Goal: Task Accomplishment & Management: Manage account settings

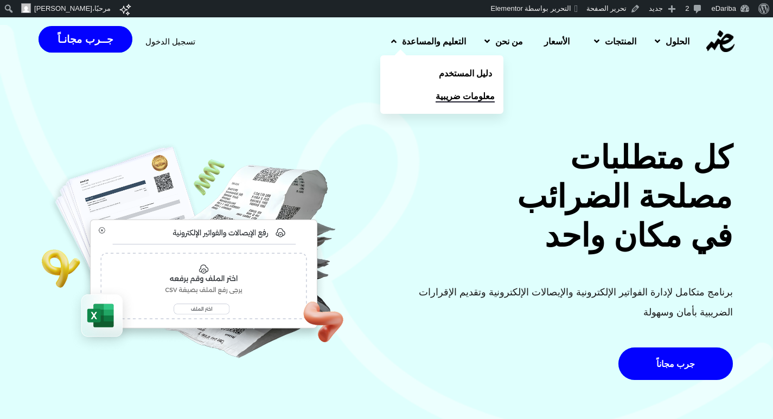
click at [436, 93] on span "معلومات ضريبية" at bounding box center [465, 96] width 59 height 13
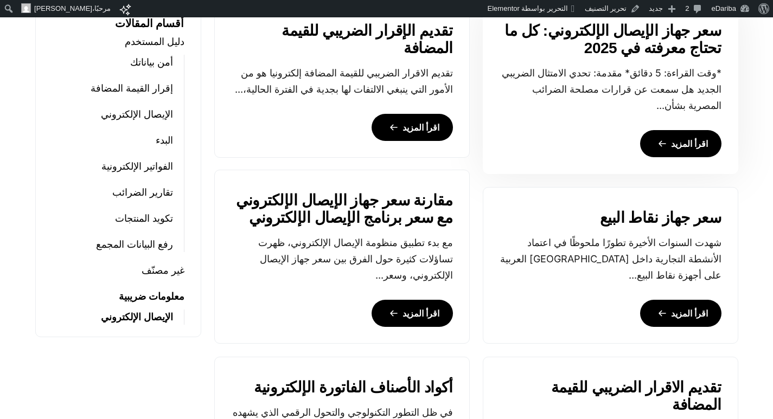
scroll to position [326, 0]
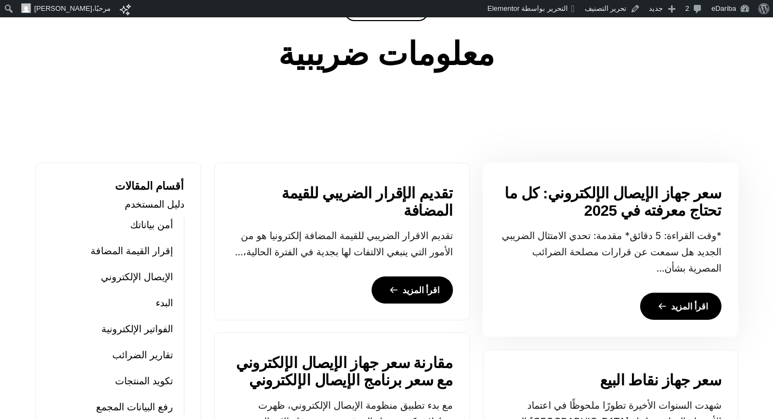
click at [686, 196] on link "سعر جهاز الإيصال الإلكتروني: كل ما تحتاج معرفته في 2025" at bounding box center [611, 202] width 222 height 35
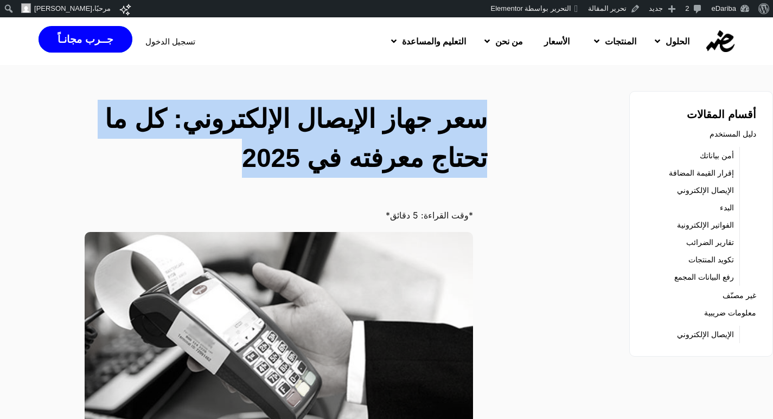
drag, startPoint x: 491, startPoint y: 120, endPoint x: 253, endPoint y: 164, distance: 242.3
click at [253, 164] on div "سعر جهاز الإيصال الإلكتروني: كل ما تحتاج معرفته في 2025" at bounding box center [292, 141] width 403 height 82
copy h2 "سعر جهاز الإيصال الإلكتروني: كل ما تحتاج معرفته في 2025"
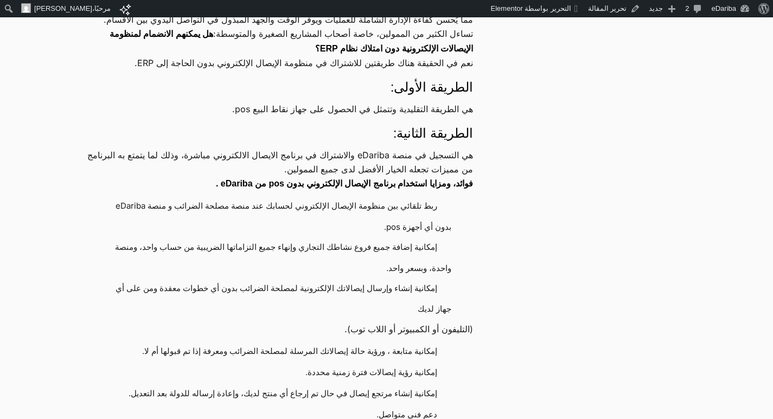
scroll to position [1194, 0]
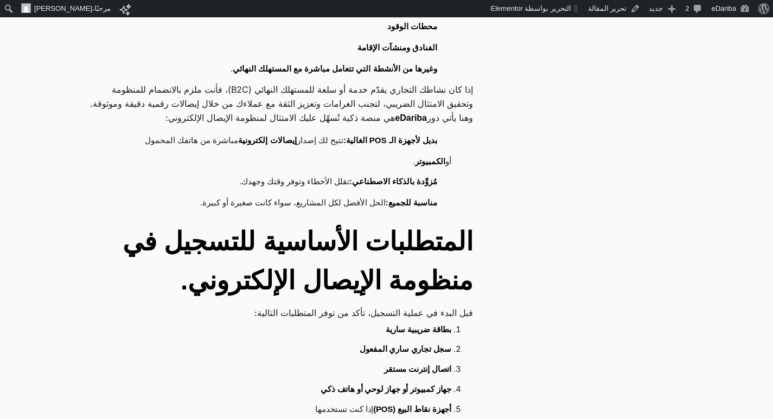
scroll to position [760, 0]
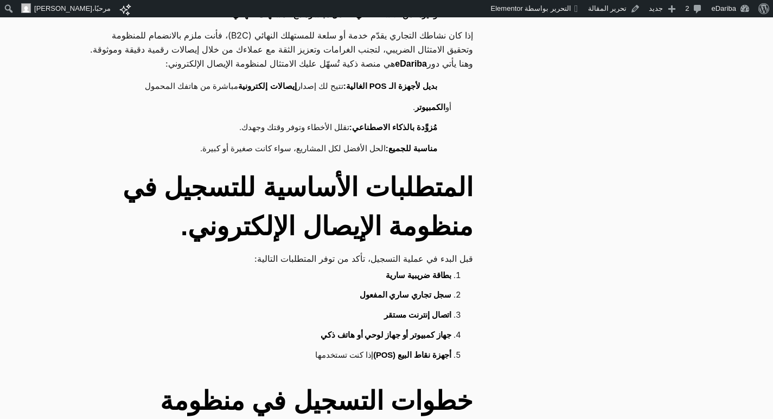
drag, startPoint x: 477, startPoint y: 206, endPoint x: 279, endPoint y: 304, distance: 221.0
copy div "قبل البدء في عملية التسجيل، تأكد من توفر المتطلبات التالية: بطاقة ضريبية سارية …"
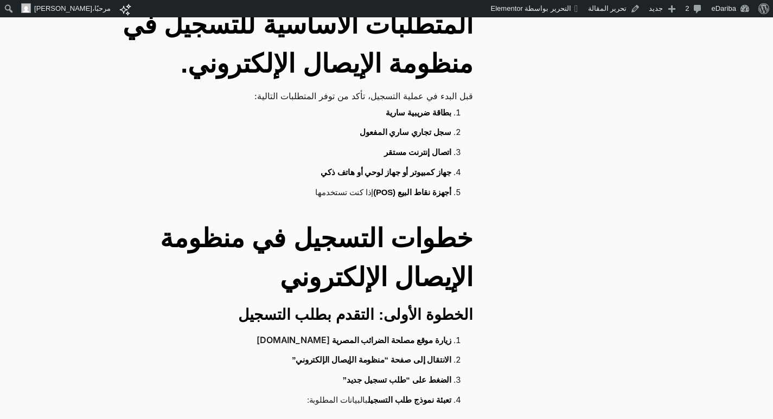
scroll to position [1031, 0]
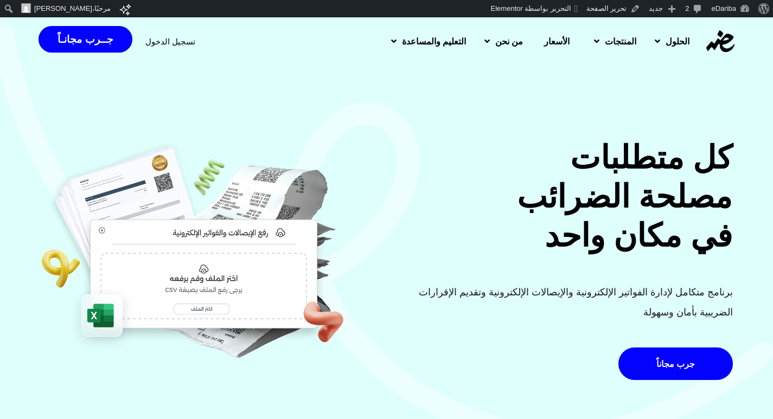
click at [169, 40] on span "تسجيل الدخول" at bounding box center [170, 41] width 50 height 8
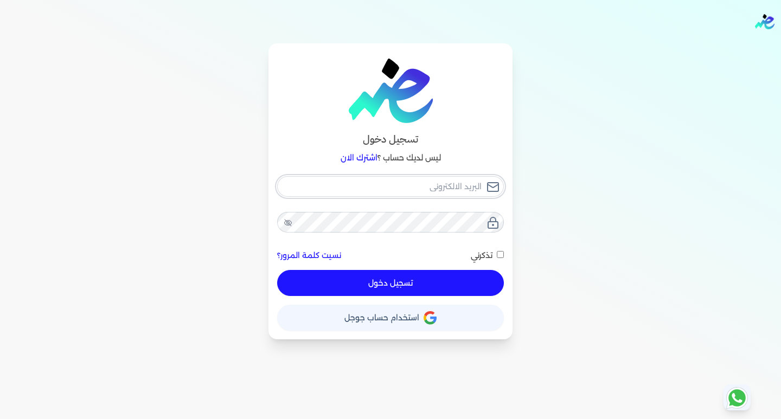
type input "hello@ensoulify.com"
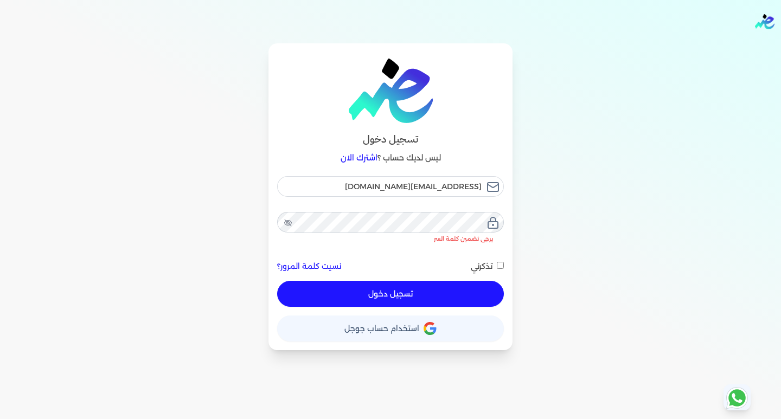
click at [369, 283] on button "تسجيل دخول" at bounding box center [390, 294] width 227 height 26
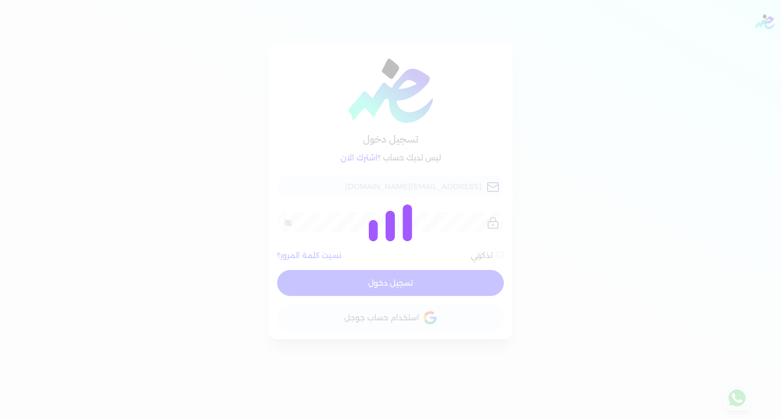
checkbox input "false"
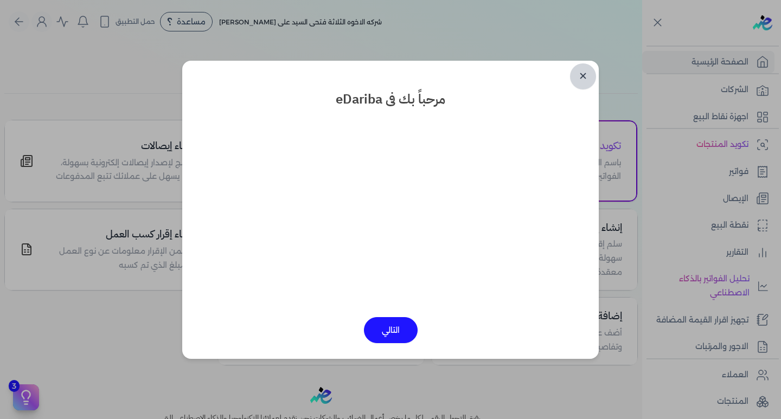
click at [581, 75] on link "✕" at bounding box center [583, 76] width 26 height 26
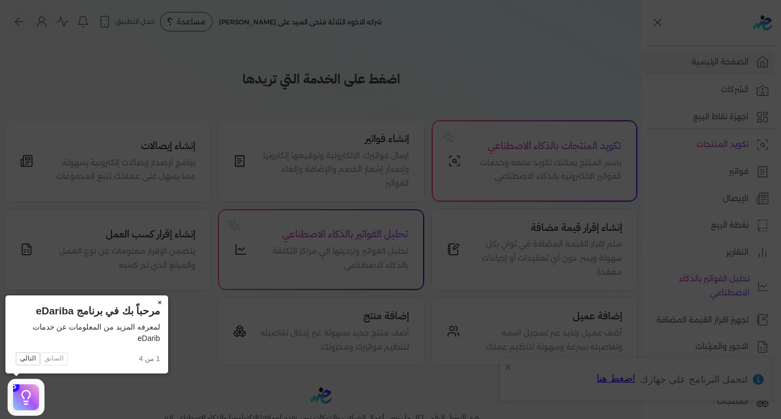
click at [156, 303] on button "×" at bounding box center [159, 303] width 17 height 15
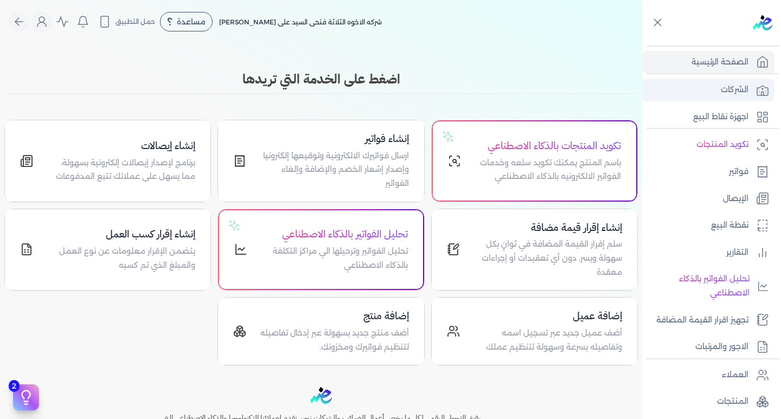
click at [708, 84] on link "الشركات" at bounding box center [708, 90] width 132 height 23
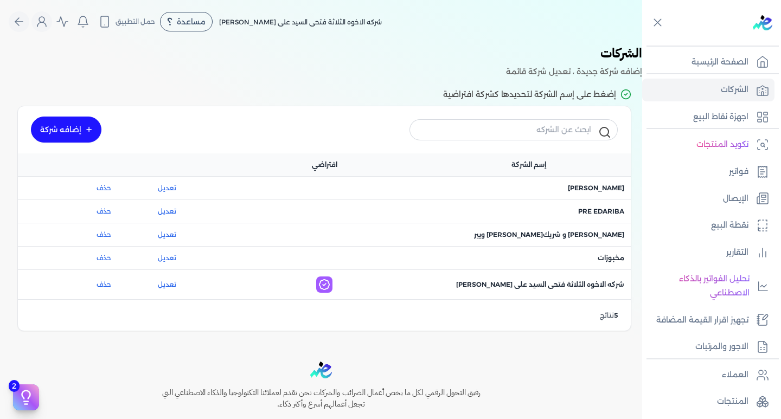
click at [82, 132] on link "إضافه شركة" at bounding box center [66, 130] width 71 height 26
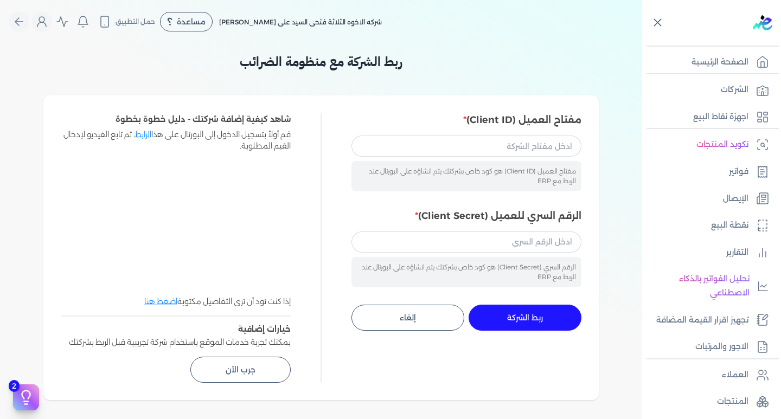
click at [656, 25] on icon at bounding box center [658, 23] width 14 height 14
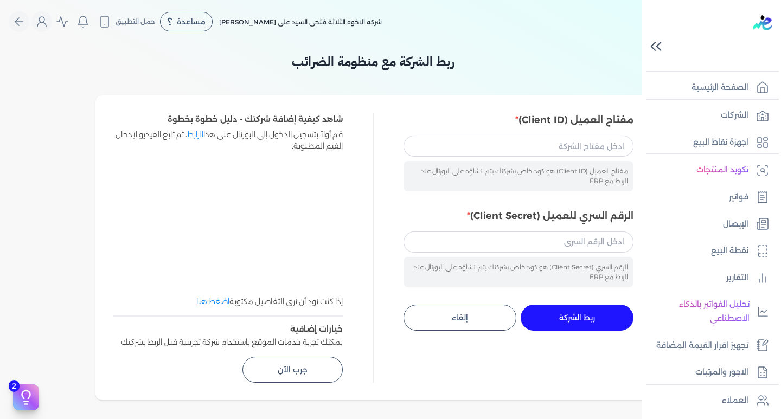
click at [656, 42] on icon at bounding box center [656, 46] width 19 height 19
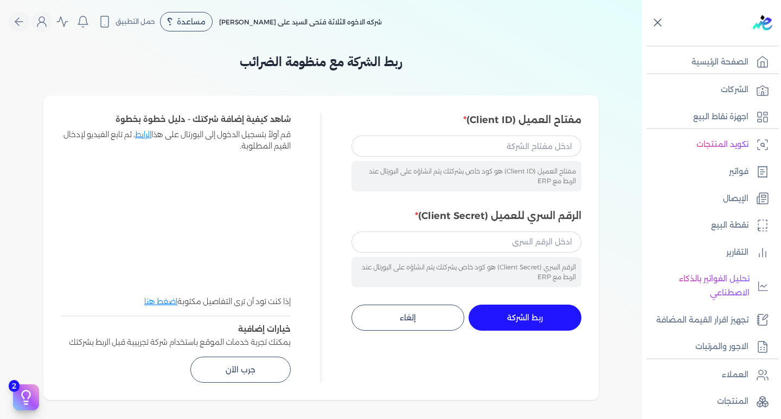
click at [653, 20] on icon at bounding box center [658, 23] width 14 height 14
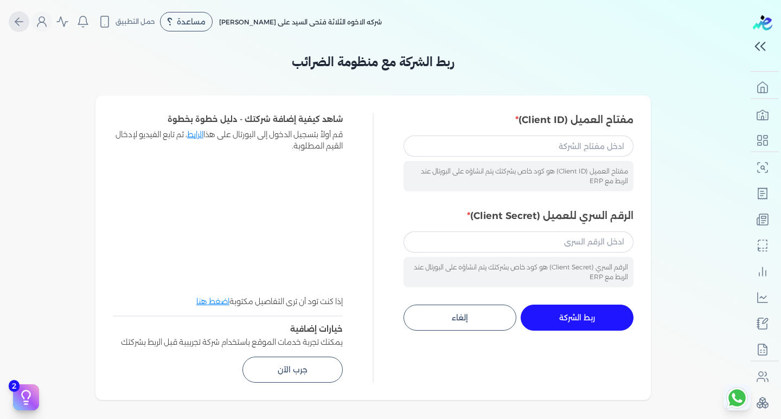
click at [20, 23] on icon "Global" at bounding box center [18, 21] width 13 height 13
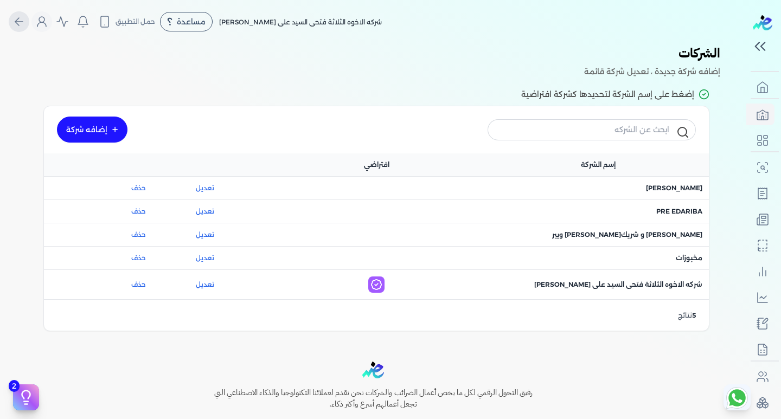
click at [20, 23] on icon "Global" at bounding box center [18, 21] width 13 height 13
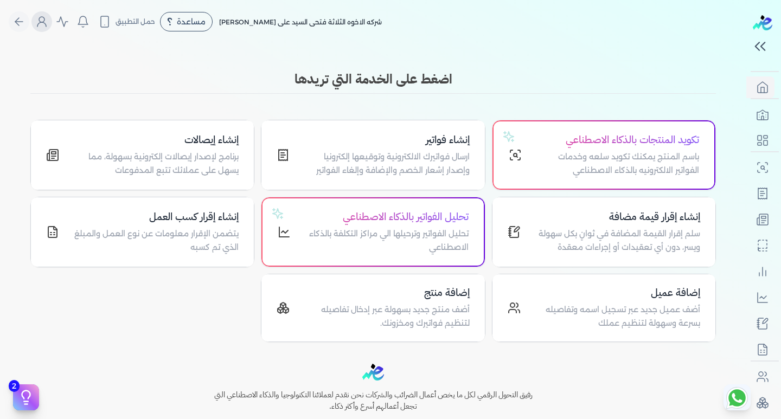
click at [41, 26] on icon "Global" at bounding box center [41, 21] width 13 height 13
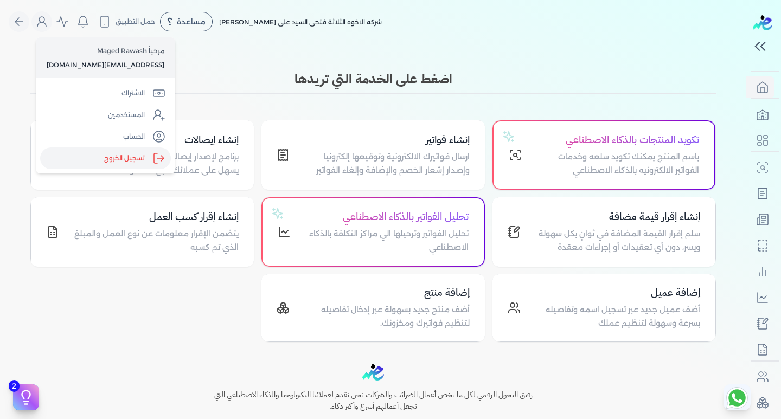
click at [103, 162] on label "تسجيل الخروج" at bounding box center [105, 159] width 131 height 22
click at [746, 43] on input "Close" at bounding box center [746, 43] width 0 height 0
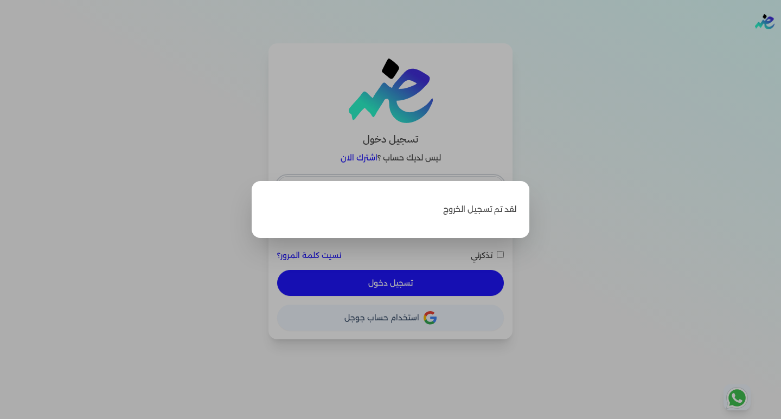
type input "hello@ensoulify.com"
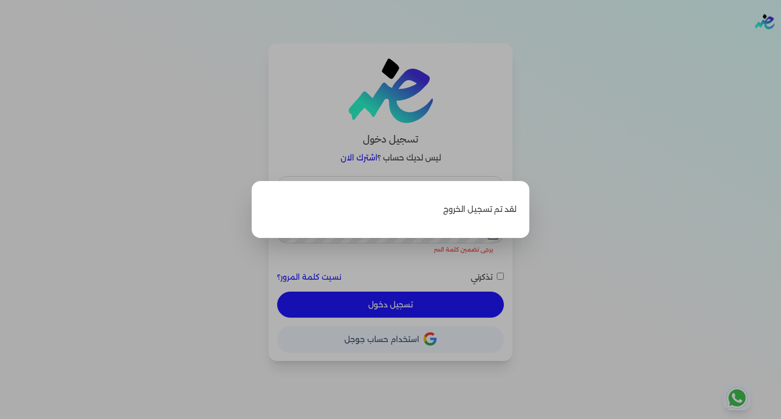
checkbox input "false"
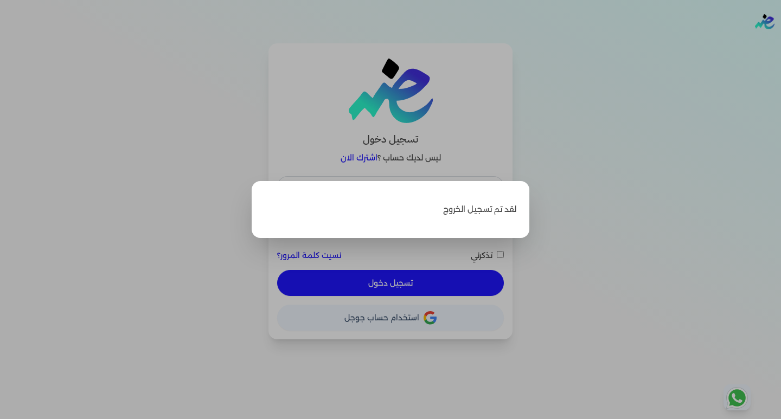
click at [541, 136] on label "Close" at bounding box center [390, 209] width 781 height 419
click at [781, 43] on input "Close" at bounding box center [781, 43] width 0 height 0
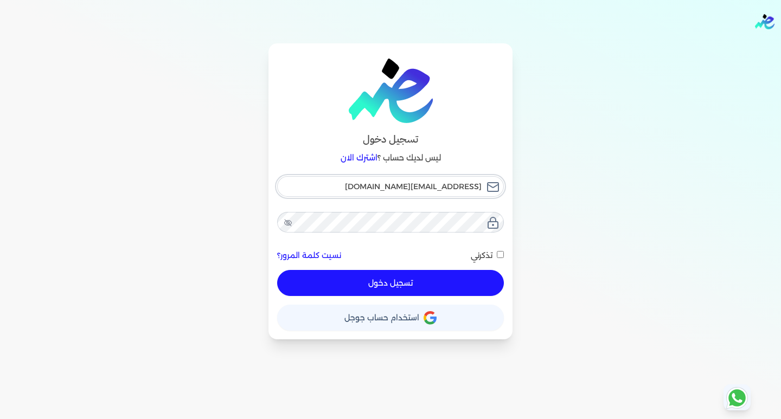
click at [366, 188] on input "hello@ensoulify.com" at bounding box center [390, 186] width 227 height 21
type input "esraaalsayed504@gmail.com"
click at [371, 283] on button "تسجيل دخول" at bounding box center [390, 283] width 227 height 26
checkbox input "false"
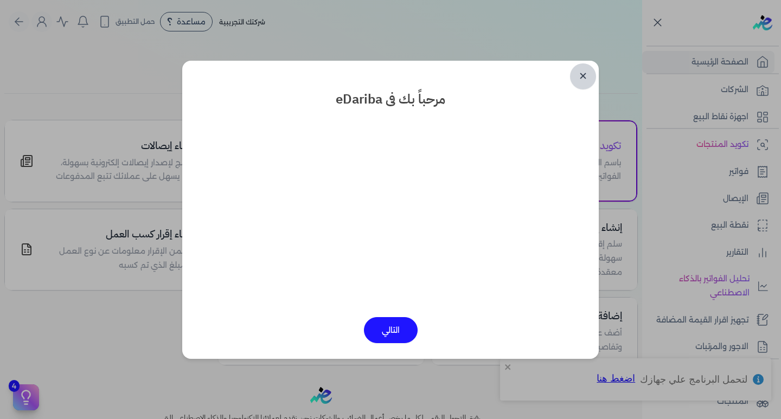
click at [593, 73] on link "✕" at bounding box center [583, 76] width 26 height 26
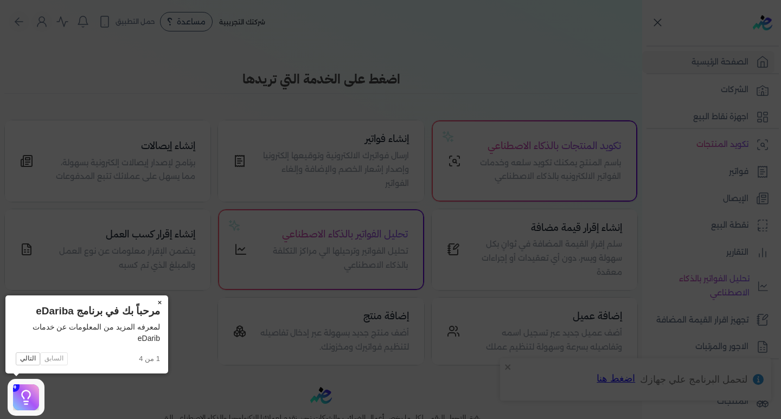
click at [162, 301] on button "×" at bounding box center [159, 303] width 17 height 15
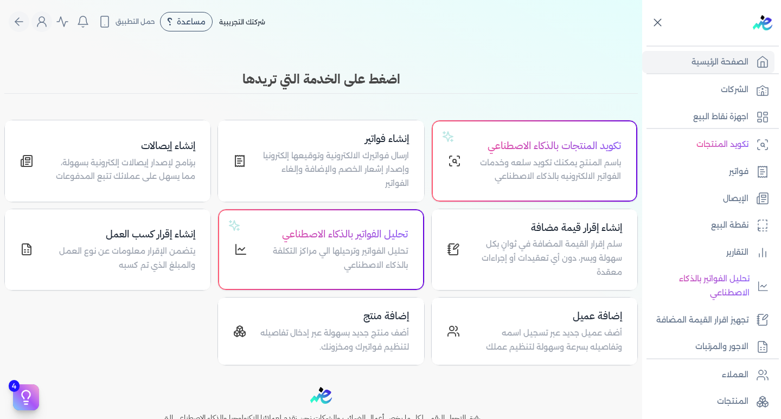
click at [656, 16] on icon at bounding box center [658, 23] width 14 height 14
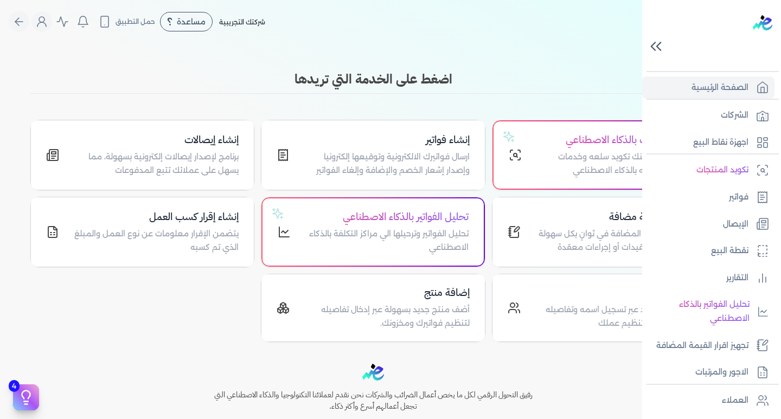
click at [655, 43] on icon at bounding box center [654, 46] width 4 height 8
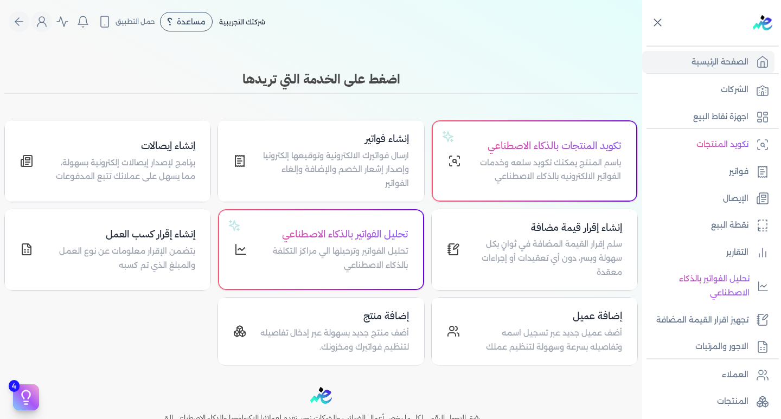
click at [659, 20] on icon at bounding box center [658, 23] width 14 height 14
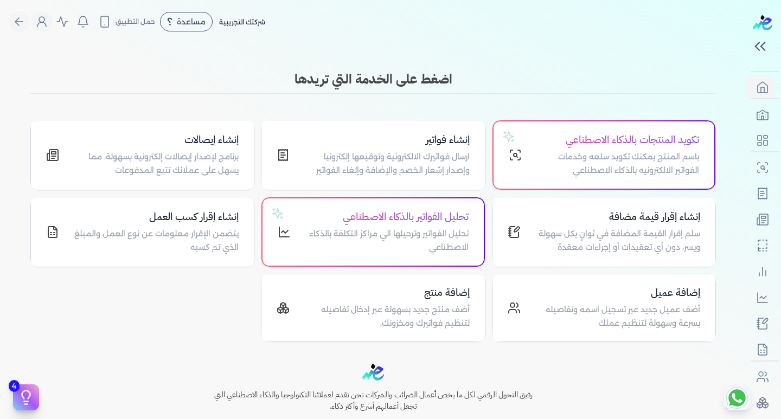
click at [611, 32] on nav "Toggle Navigation الاسعار العمولات مساعدة خدمة العملاء دليل المستخدم تسجيل الدخ…" at bounding box center [373, 21] width 746 height 43
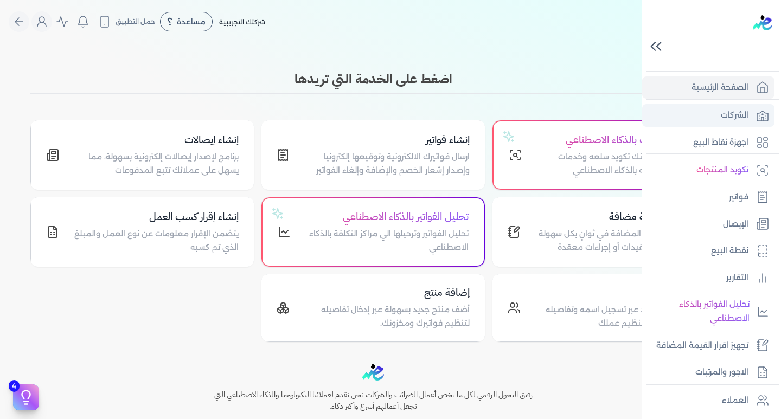
click at [743, 116] on p "الشركات" at bounding box center [735, 116] width 28 height 14
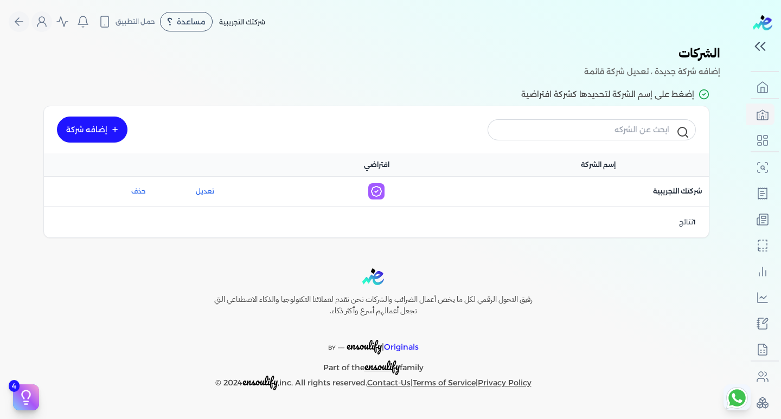
click at [101, 121] on link "المستخدمين" at bounding box center [105, 115] width 131 height 22
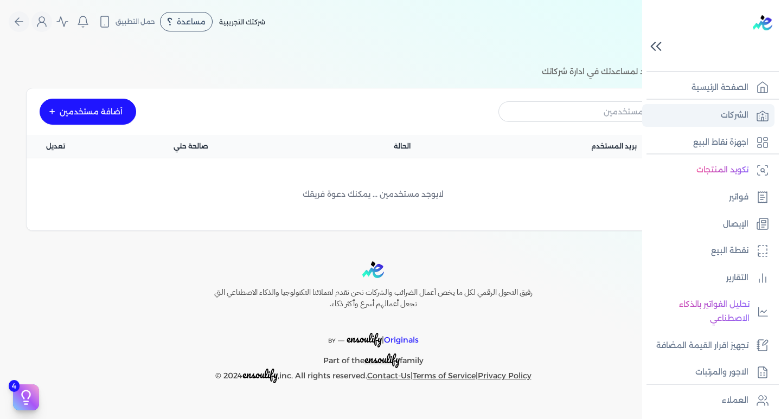
click at [745, 110] on p "الشركات" at bounding box center [735, 116] width 28 height 14
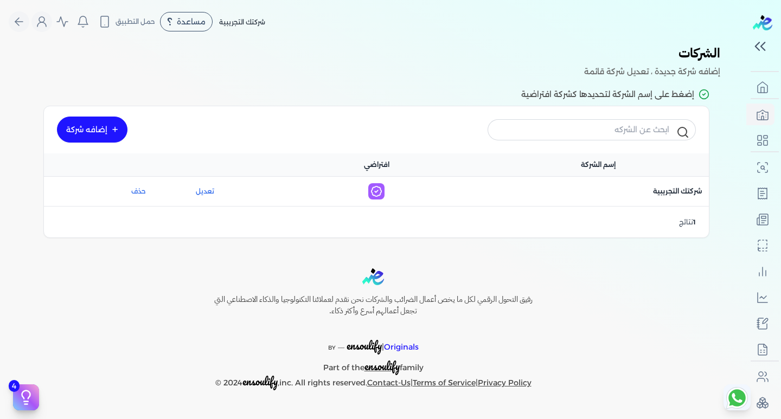
click at [103, 130] on link "الحساب" at bounding box center [105, 137] width 131 height 22
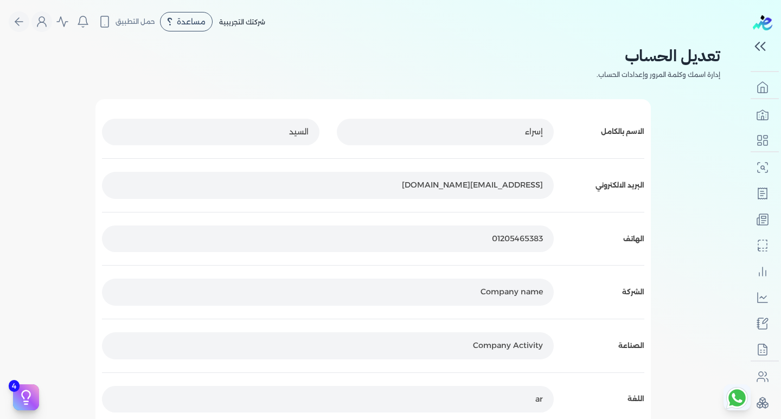
scroll to position [109, 0]
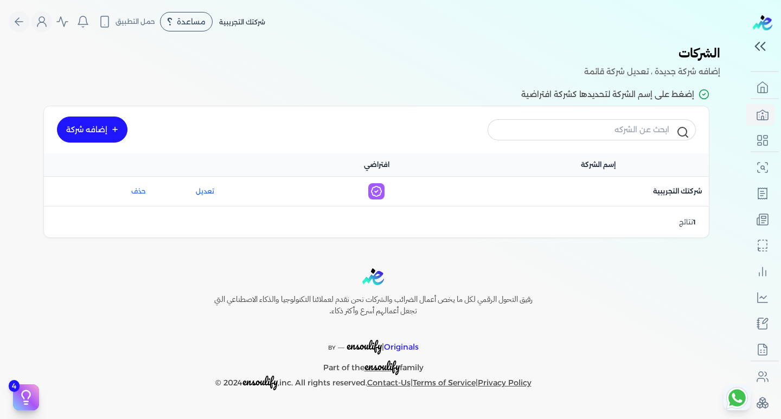
click at [112, 130] on link "الحساب" at bounding box center [101, 137] width 131 height 22
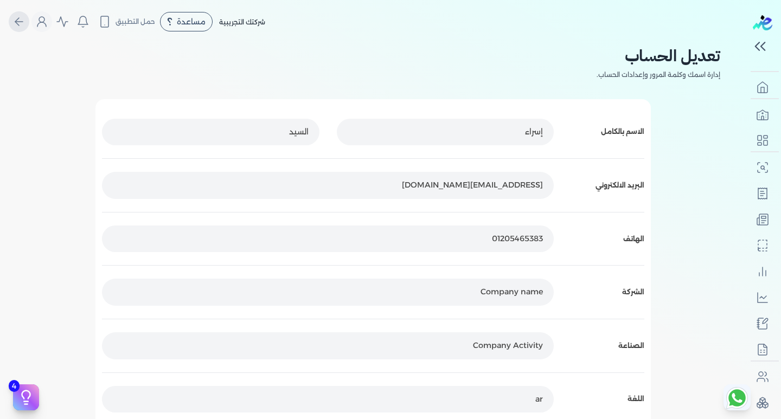
click at [19, 18] on icon "Global" at bounding box center [17, 22] width 4 height 8
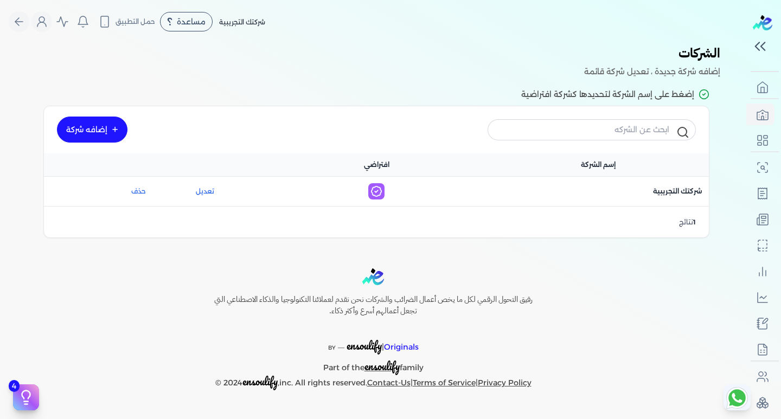
click at [87, 126] on link "الحساب" at bounding box center [105, 137] width 131 height 22
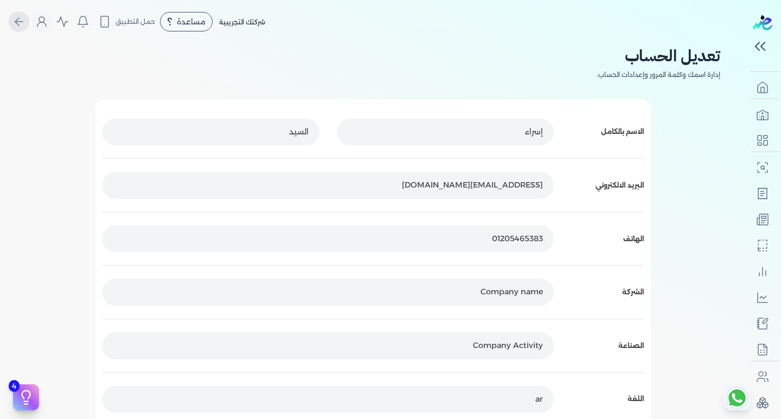
click at [16, 15] on button "Global" at bounding box center [19, 21] width 21 height 21
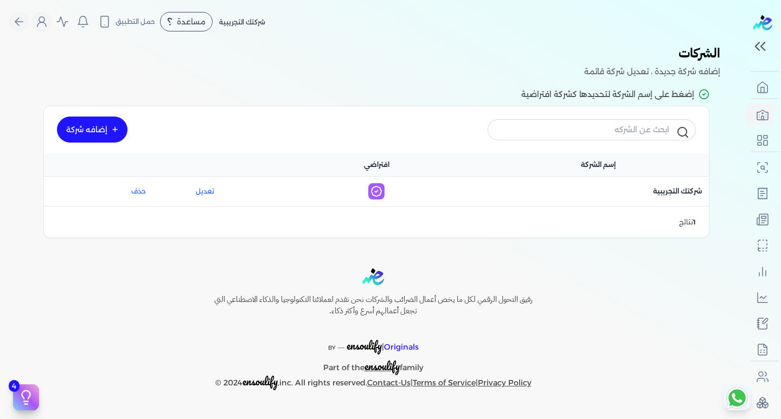
click at [112, 130] on link "الحساب" at bounding box center [105, 137] width 131 height 22
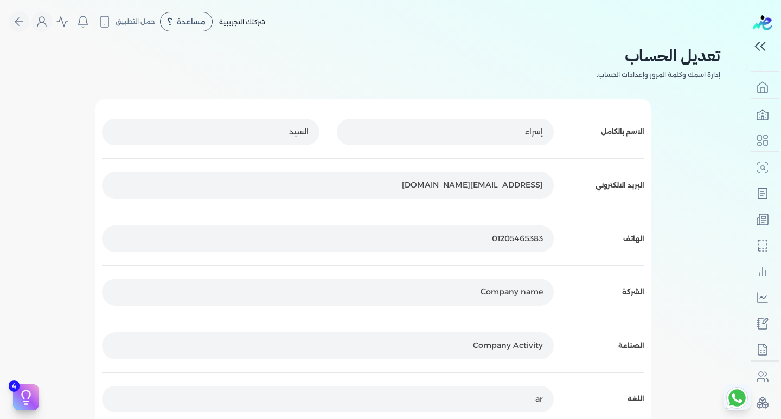
scroll to position [216, 0]
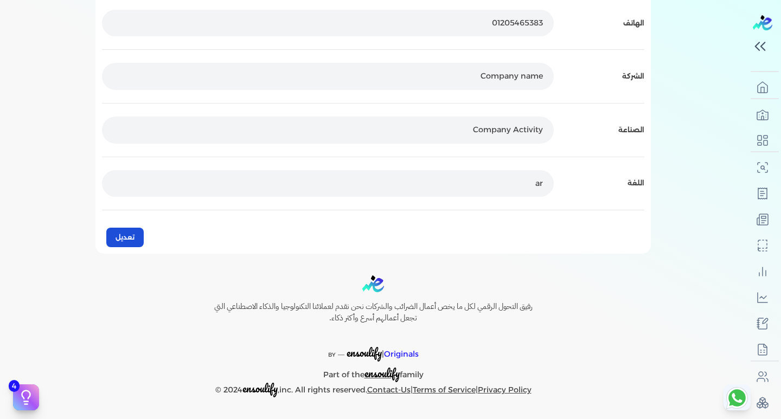
click at [130, 239] on button "تعديل" at bounding box center [124, 238] width 37 height 20
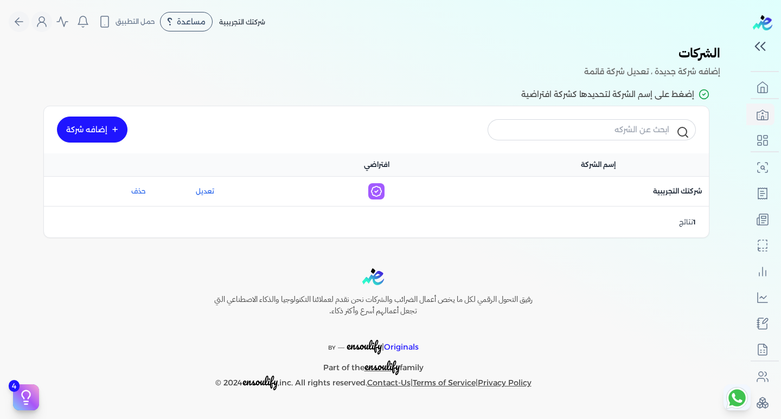
click at [98, 278] on div "رفيق التحول الرقمي لكل ما يخص أعمال الضرائب والشركات نحن نقدم لعملائنا التكنولو…" at bounding box center [373, 330] width 746 height 122
click at [130, 284] on div "رفيق التحول الرقمي لكل ما يخص أعمال الضرائب والشركات نحن نقدم لعملائنا التكنولو…" at bounding box center [373, 330] width 746 height 122
click at [80, 131] on link "إضافه شركة" at bounding box center [92, 130] width 71 height 26
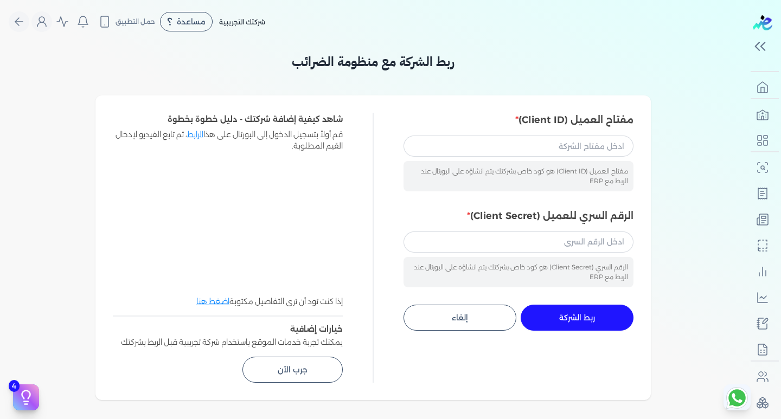
click at [11, 21] on nav "Toggle Navigation الاسعار العمولات مساعدة خدمة العملاء دليل المستخدم تسجيل الدخ…" at bounding box center [373, 21] width 746 height 43
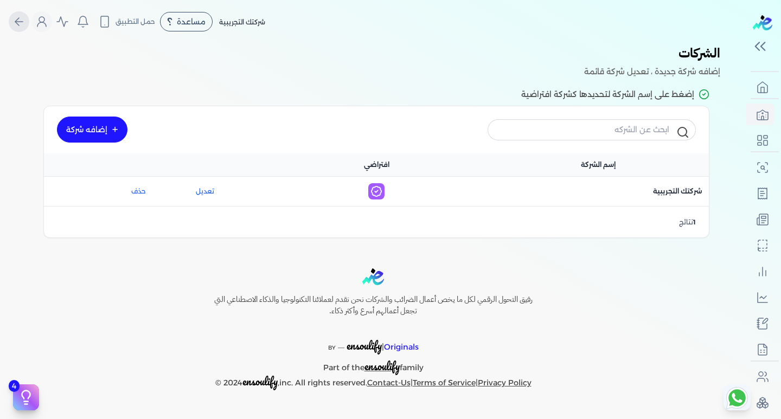
click at [18, 23] on icon "Global" at bounding box center [18, 21] width 13 height 13
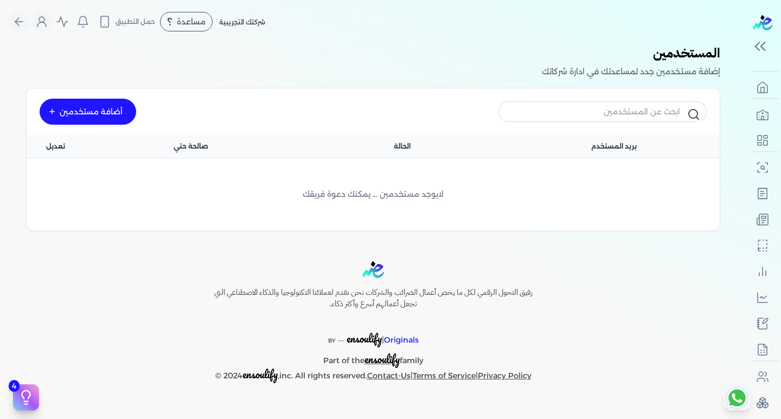
click at [101, 102] on div "أضافة مستخدمين" at bounding box center [88, 112] width 97 height 26
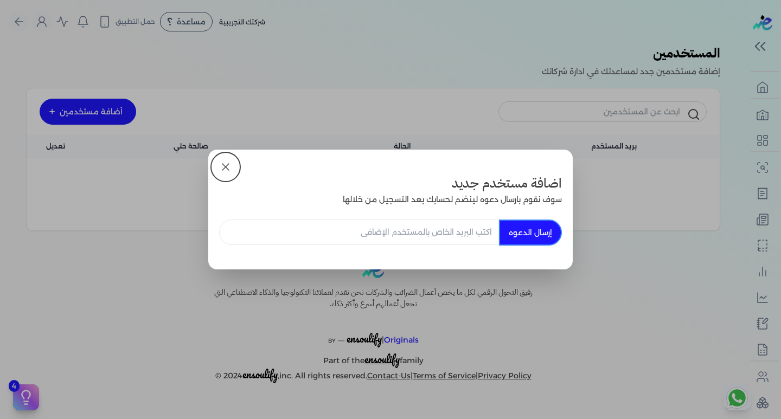
click at [226, 167] on icon at bounding box center [225, 167] width 7 height 7
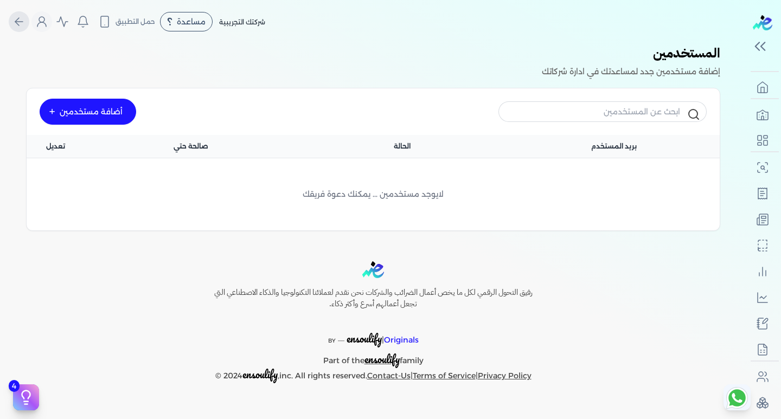
click at [22, 18] on icon "Global" at bounding box center [18, 21] width 13 height 13
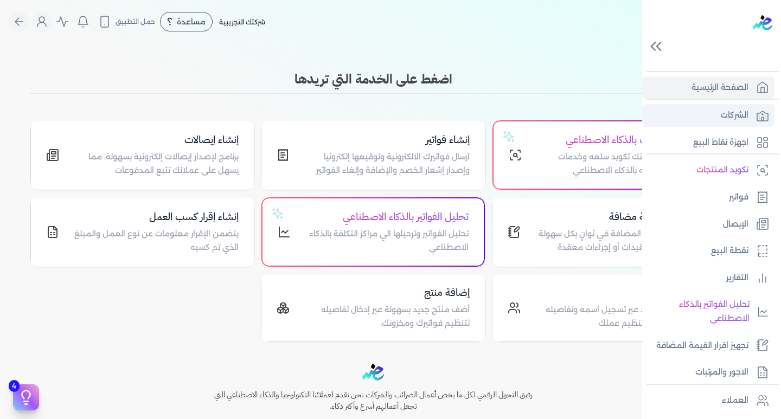
click at [729, 111] on p "الشركات" at bounding box center [735, 116] width 28 height 14
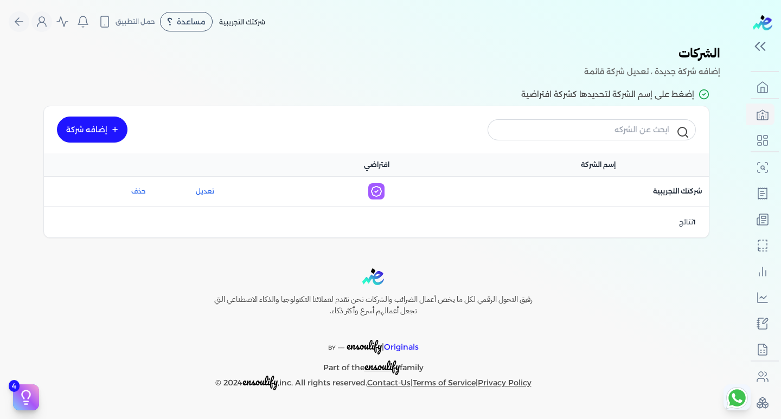
click at [124, 132] on link "إضافه شركة" at bounding box center [92, 130] width 71 height 26
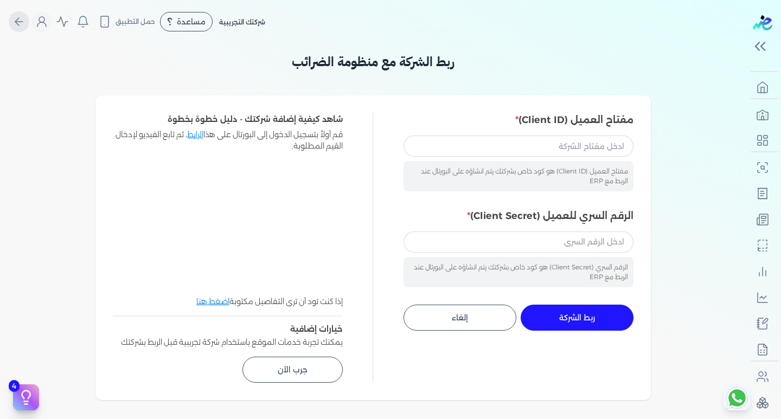
click at [24, 23] on icon "Global" at bounding box center [18, 21] width 13 height 13
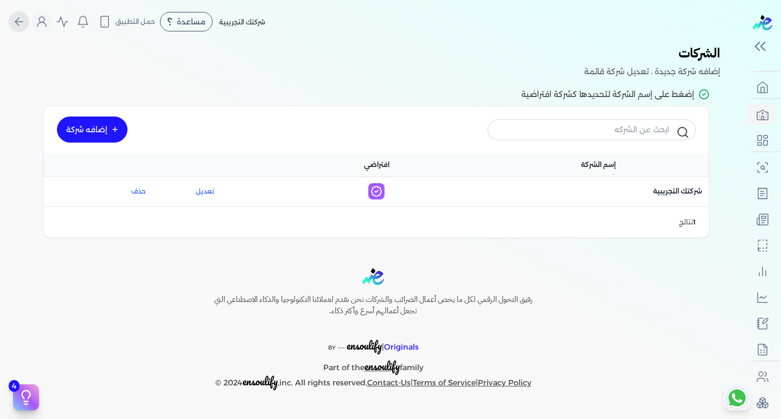
click at [24, 23] on icon "Global" at bounding box center [18, 21] width 13 height 13
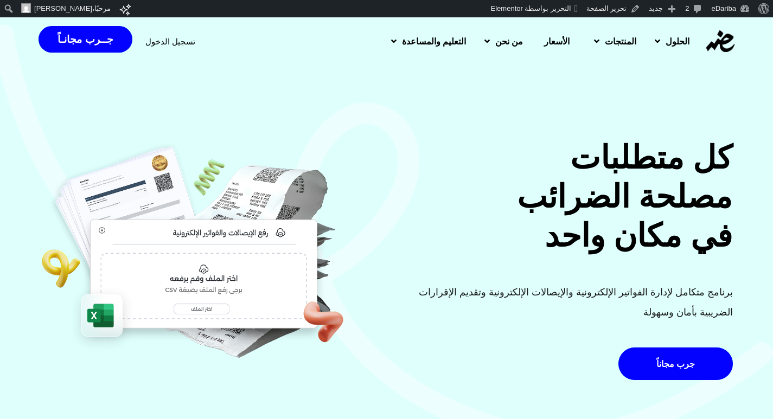
click at [156, 40] on span "تسجيل الدخول" at bounding box center [170, 41] width 50 height 8
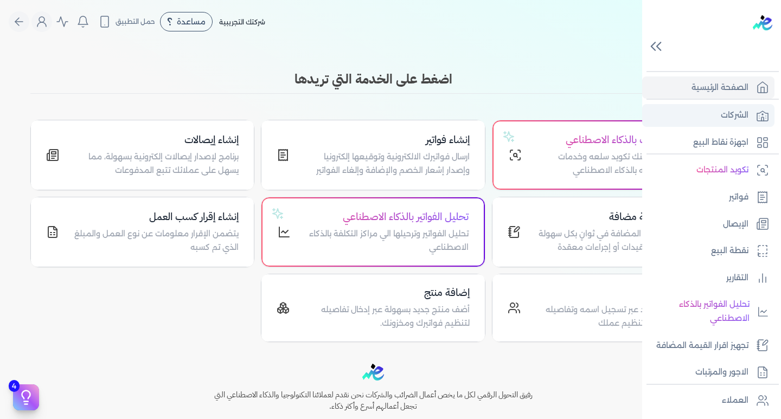
click at [733, 118] on p "الشركات" at bounding box center [735, 116] width 28 height 14
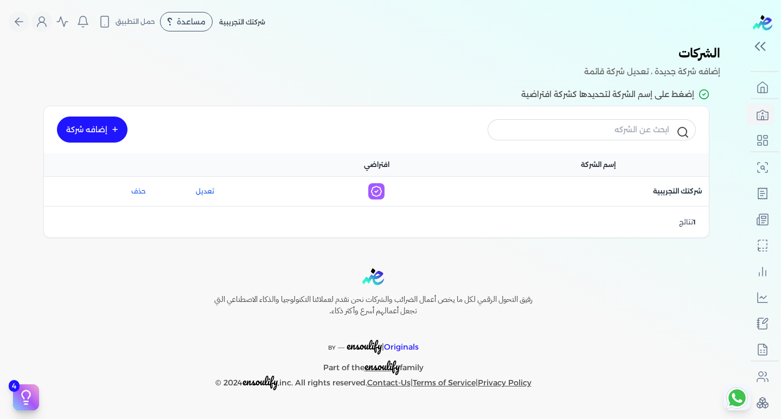
click at [83, 139] on link "إضافه شركة" at bounding box center [92, 130] width 71 height 26
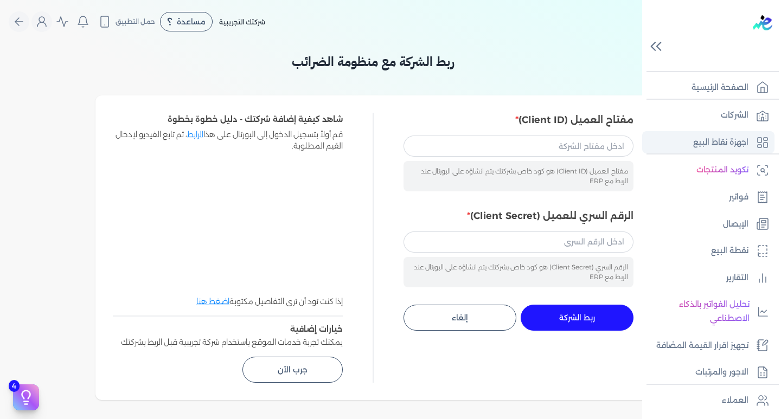
click at [729, 144] on p "اجهزة نقاط البيع" at bounding box center [720, 143] width 55 height 14
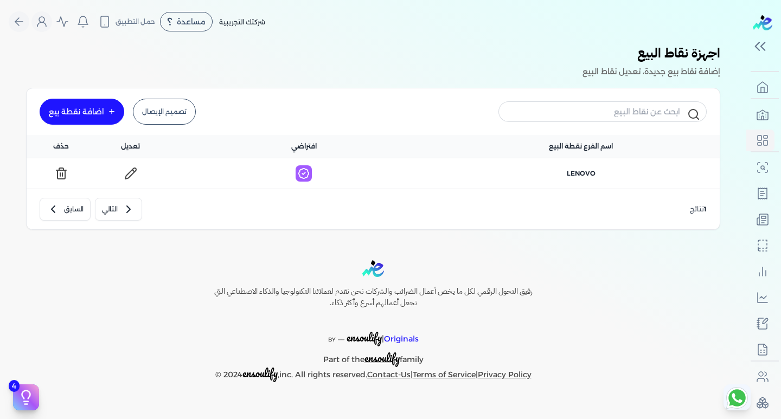
click at [81, 116] on div "اضافة نقطة بيع" at bounding box center [76, 112] width 55 height 8
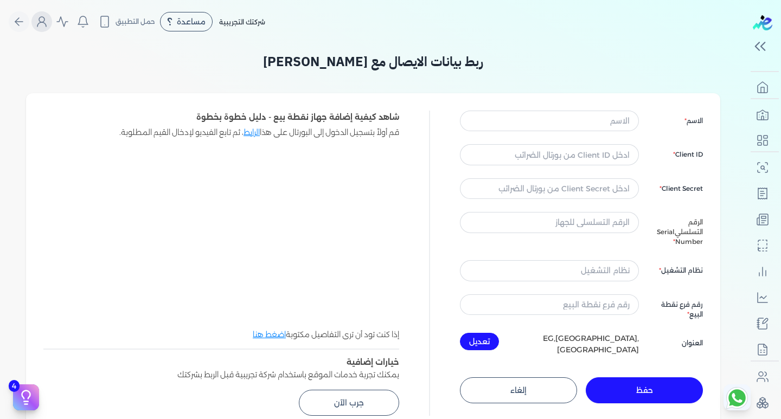
click at [47, 28] on icon "Global" at bounding box center [41, 21] width 13 height 13
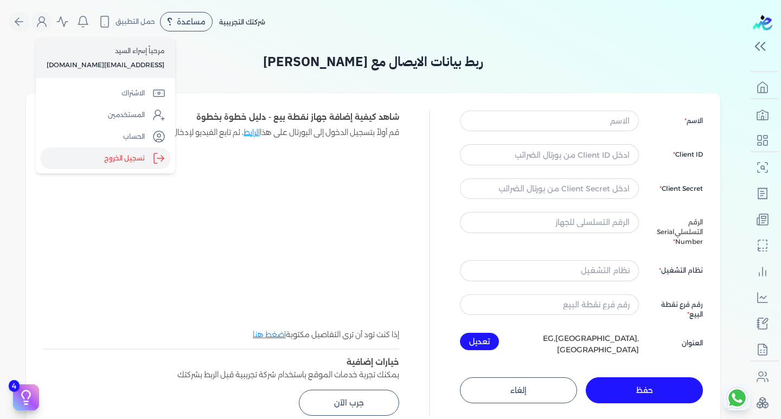
click at [114, 160] on label "تسجيل الخروج" at bounding box center [105, 159] width 131 height 22
click at [746, 43] on input "Close" at bounding box center [746, 43] width 0 height 0
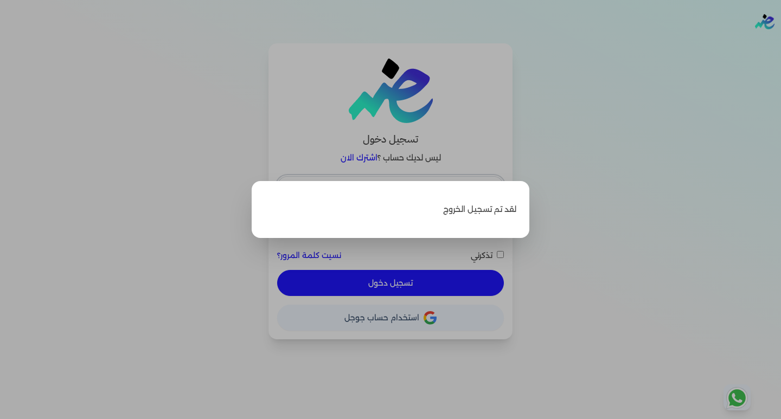
type input "esraaalsayed504@gmail.com"
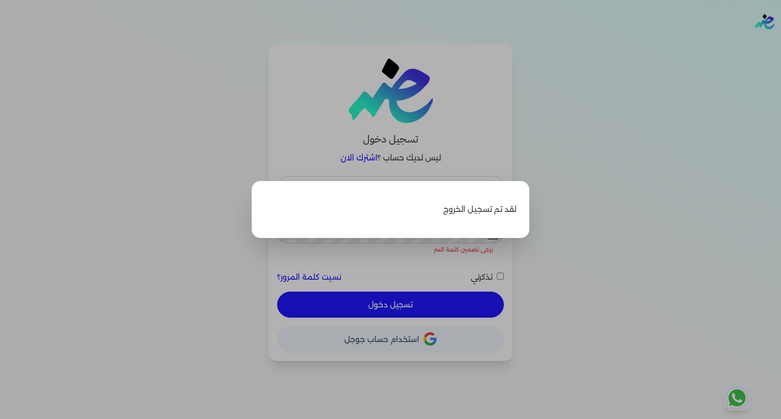
checkbox input "false"
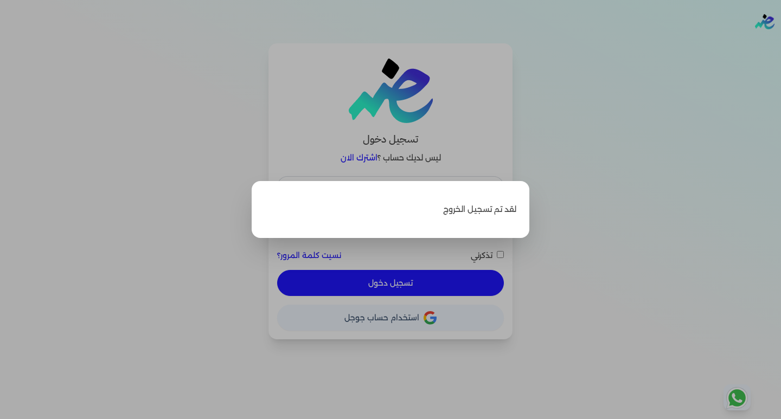
click at [647, 50] on label "Close" at bounding box center [390, 209] width 781 height 419
click at [781, 43] on input "Close" at bounding box center [781, 43] width 0 height 0
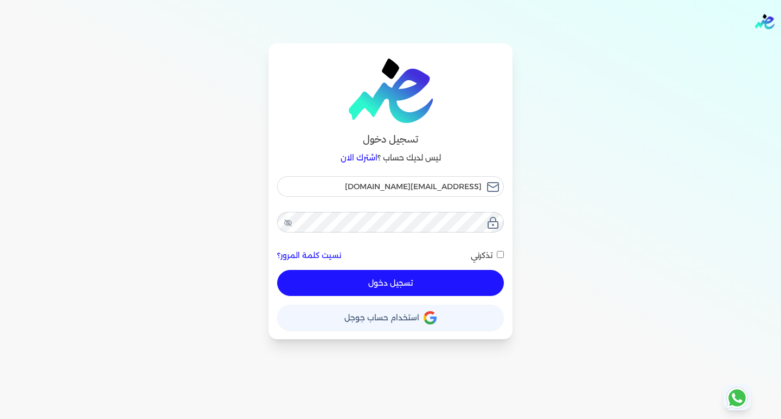
click at [345, 174] on div "تسجيل دخول ليس لديك حساب ؟ اشترك الان esraaalsayed504@gmail.com نسيت كلمة المرو…" at bounding box center [391, 191] width 244 height 296
click at [345, 177] on input "esraaalsayed504@gmail.com" at bounding box center [390, 186] width 227 height 21
type input "[EMAIL_ADDRESS][DOMAIN_NAME]"
click at [378, 280] on button "تسجيل دخول" at bounding box center [390, 283] width 227 height 26
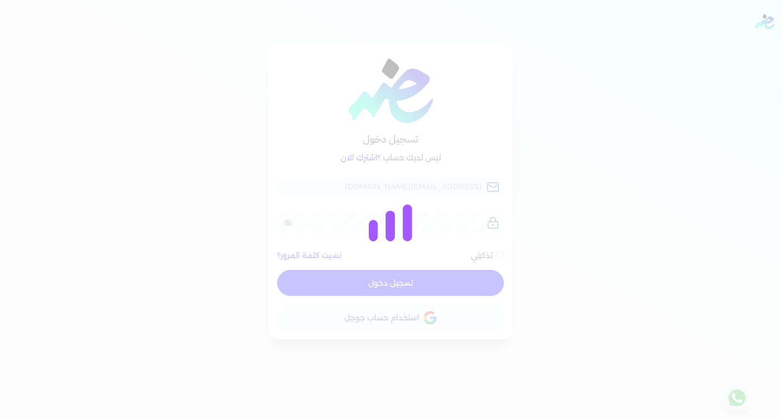
checkbox input "false"
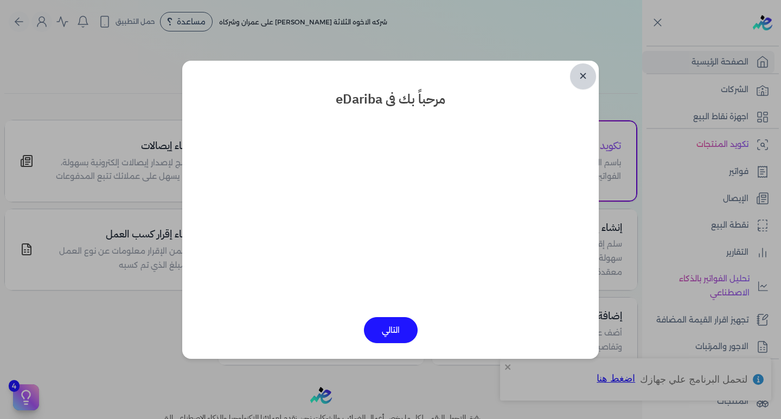
click at [581, 73] on link "✕" at bounding box center [583, 76] width 26 height 26
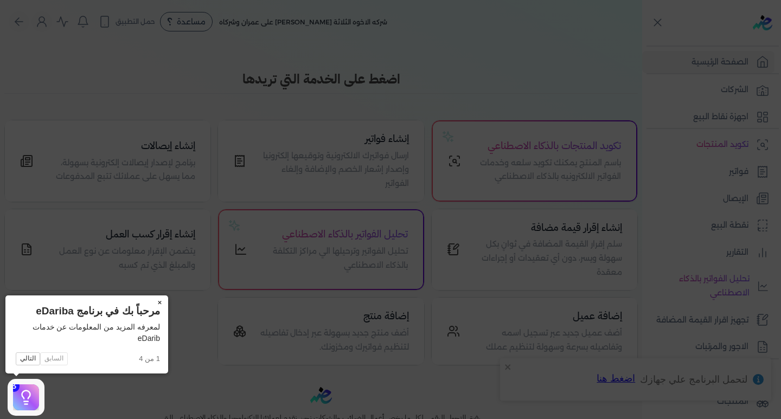
click at [161, 299] on button "×" at bounding box center [159, 303] width 17 height 15
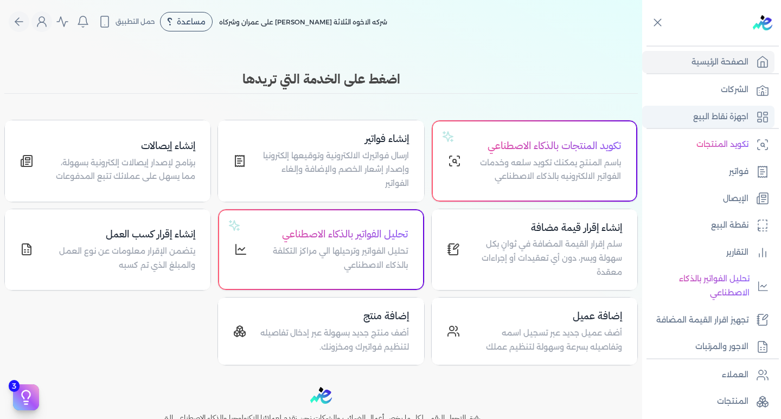
click at [737, 122] on p "اجهزة نقاط البيع" at bounding box center [720, 117] width 55 height 14
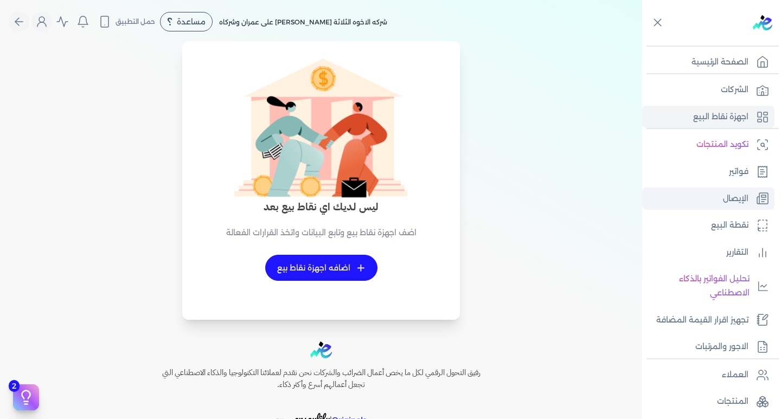
click at [729, 198] on p "الإيصال" at bounding box center [735, 199] width 25 height 14
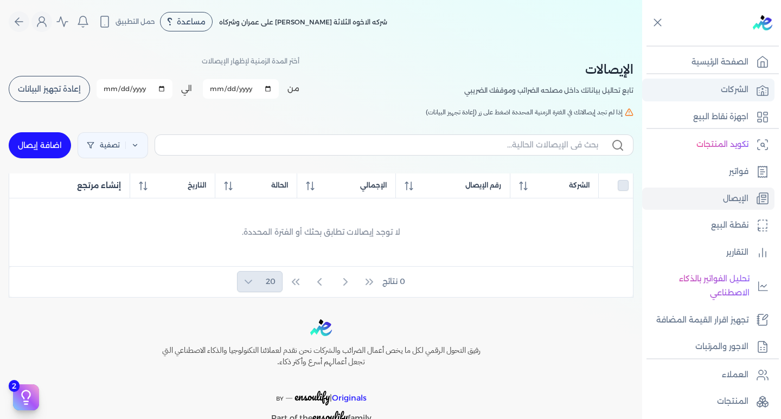
click at [697, 85] on link "الشركات" at bounding box center [708, 90] width 132 height 23
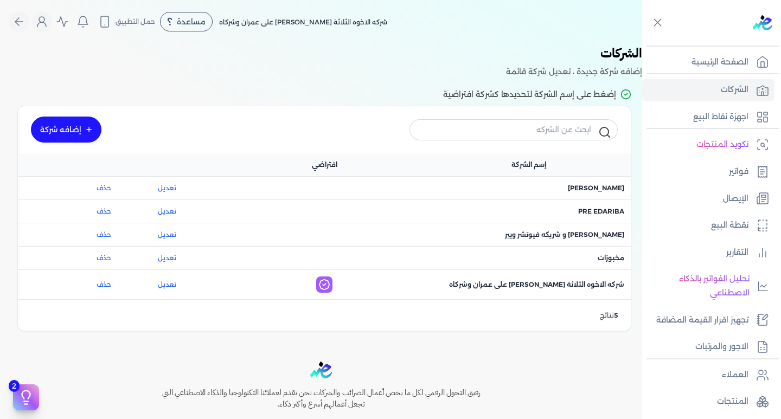
click at [558, 262] on div "اسم الشركة : مخبوزات" at bounding box center [529, 258] width 192 height 10
click at [612, 260] on span "اسم الشركة : مخبوزات" at bounding box center [611, 258] width 27 height 10
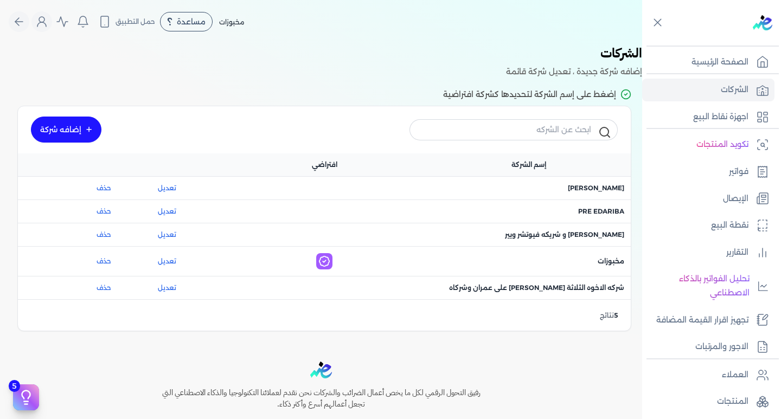
click at [56, 135] on link "إضافه شركة" at bounding box center [66, 130] width 71 height 26
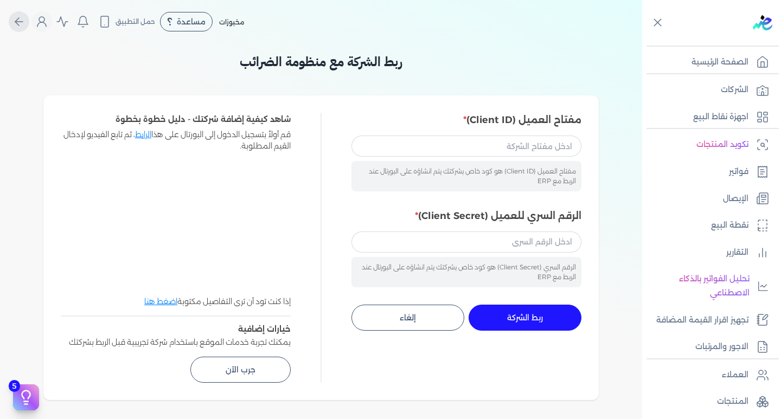
click at [15, 22] on button "Global" at bounding box center [19, 21] width 21 height 21
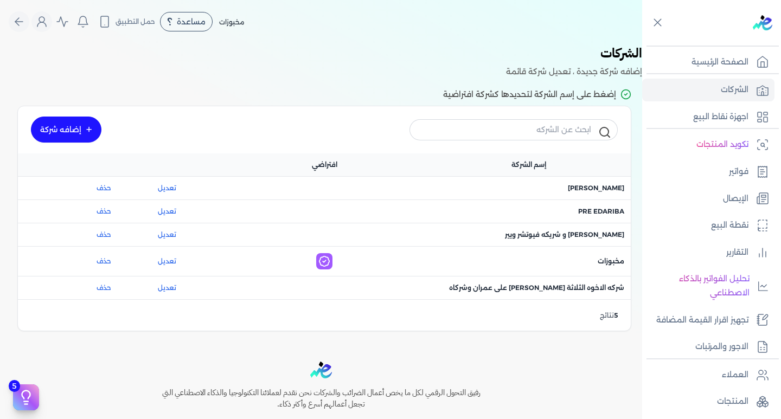
click at [87, 123] on link "إضافه شركة" at bounding box center [66, 130] width 71 height 26
click at [761, 112] on icon at bounding box center [762, 117] width 13 height 13
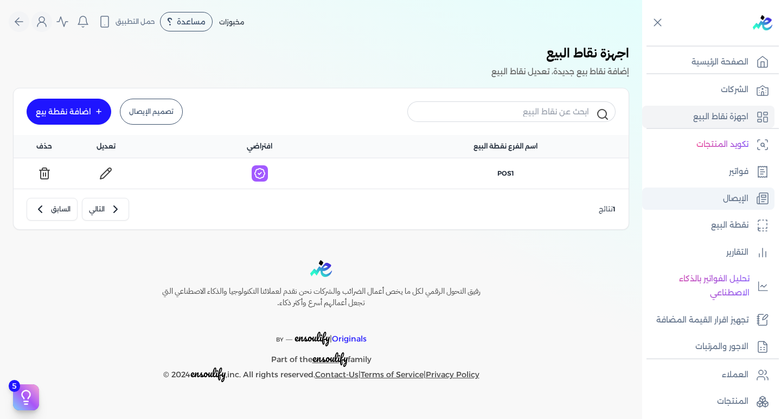
click at [708, 198] on link "الإيصال" at bounding box center [708, 199] width 132 height 23
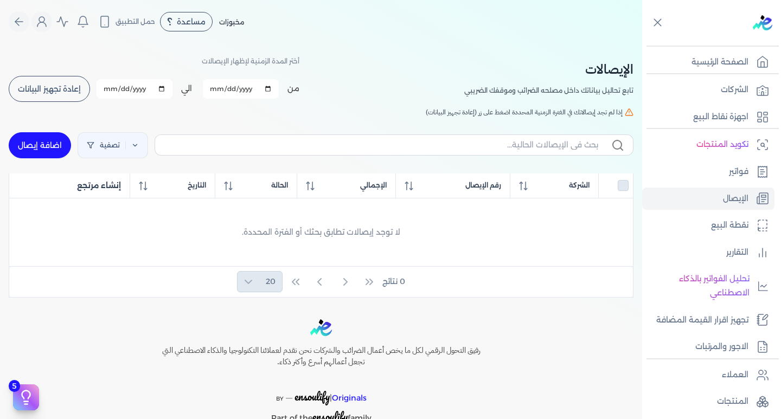
click at [34, 145] on link "اضافة إيصال" at bounding box center [40, 145] width 62 height 26
select select "EGP"
select select "EGS"
select select "B"
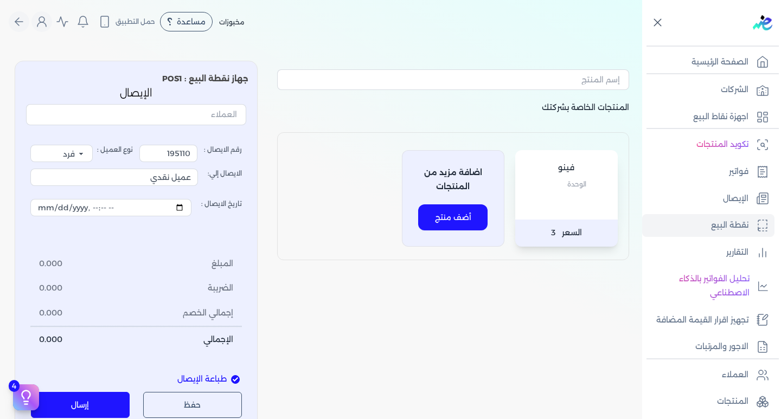
click at [653, 16] on icon at bounding box center [658, 23] width 14 height 14
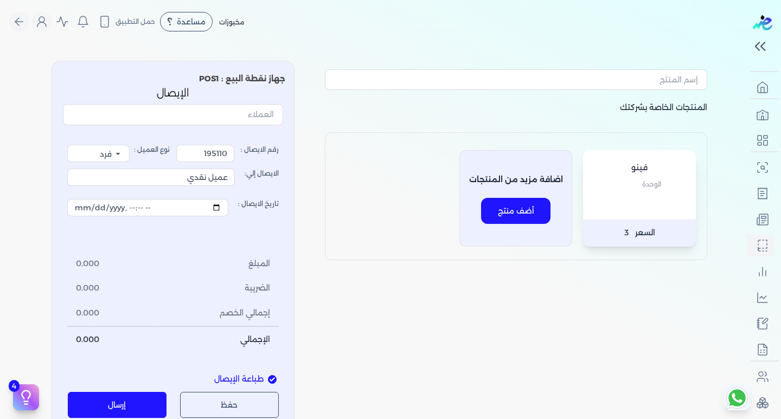
click at [634, 22] on div "مخبوزات مساعدة خدمة العملاء دليل المستخدم حمل التطبيق شركه الاخوه الثلاثة فتحى …" at bounding box center [378, 21] width 738 height 21
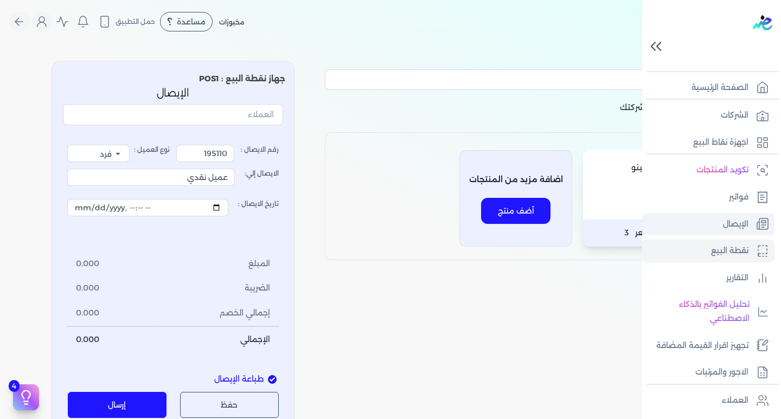
click at [723, 213] on link "الإيصال" at bounding box center [708, 224] width 132 height 23
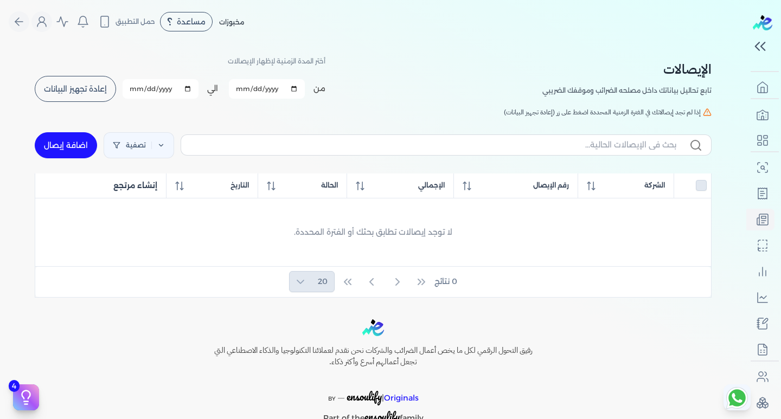
click at [248, 92] on input "2025-10-01" at bounding box center [267, 89] width 76 height 20
click at [189, 87] on input "2025-10-31" at bounding box center [161, 89] width 76 height 20
type input "2025-09-01"
click at [282, 87] on input "2025-10-01" at bounding box center [255, 89] width 76 height 20
type input "2025-08-01"
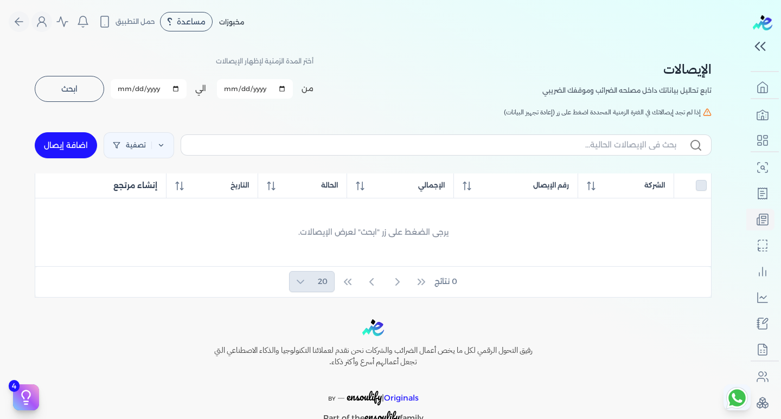
click at [169, 122] on div "الإيصالات تابع تحاليل بياناتك داخل مصلحه الضرائب وموقفك الضريبي أختر المدة الزم…" at bounding box center [373, 170] width 694 height 254
click at [74, 91] on span "ابحث" at bounding box center [69, 89] width 16 height 8
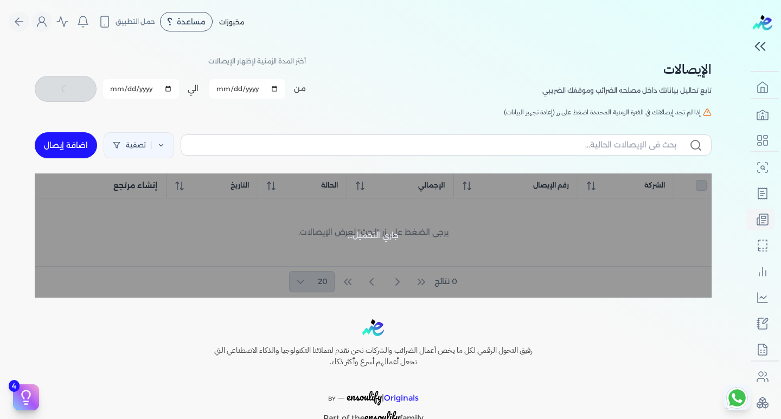
checkbox input "false"
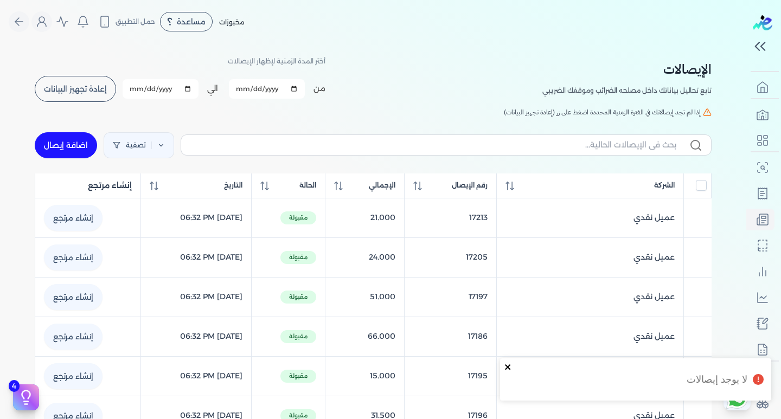
click at [510, 365] on icon "close" at bounding box center [507, 367] width 5 height 5
click at [44, 25] on icon "Global" at bounding box center [41, 21] width 13 height 13
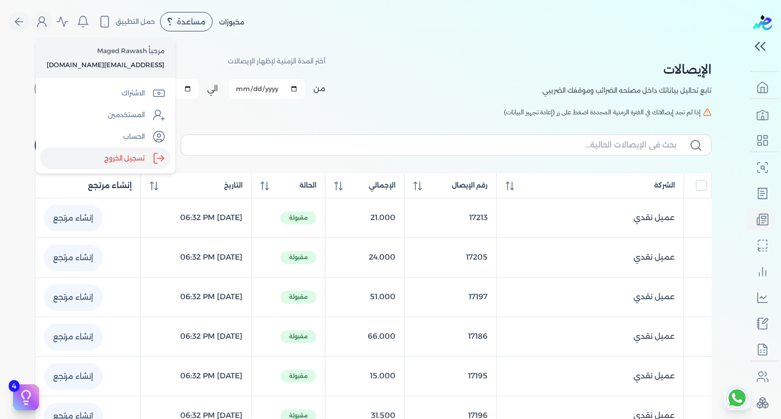
click at [78, 153] on label "تسجيل الخروج" at bounding box center [105, 159] width 131 height 22
click at [746, 43] on input "Close" at bounding box center [746, 43] width 0 height 0
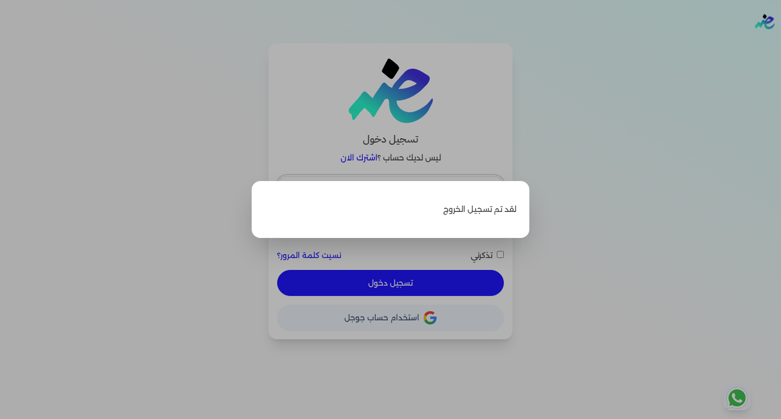
type input "hello@ensoulify.com"
checkbox input "false"
click at [603, 147] on label "Close" at bounding box center [390, 209] width 781 height 419
click at [781, 43] on input "Close" at bounding box center [781, 43] width 0 height 0
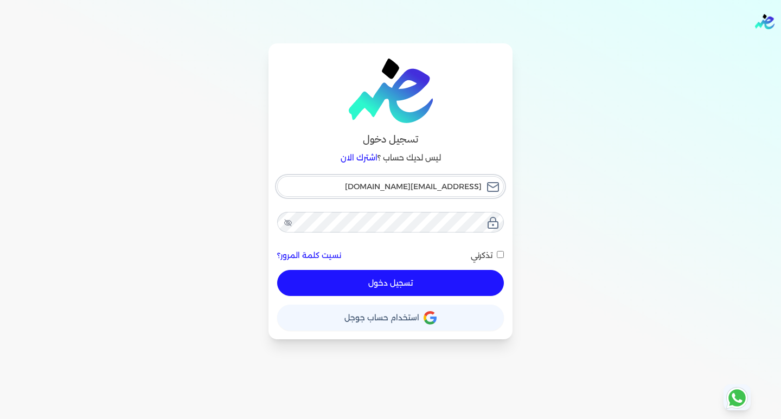
click at [384, 193] on input "hello@ensoulify.com" at bounding box center [390, 186] width 227 height 21
type input "esraaalsayed504@gmail.com"
click at [348, 283] on button "تسجيل دخول" at bounding box center [390, 283] width 227 height 26
checkbox input "false"
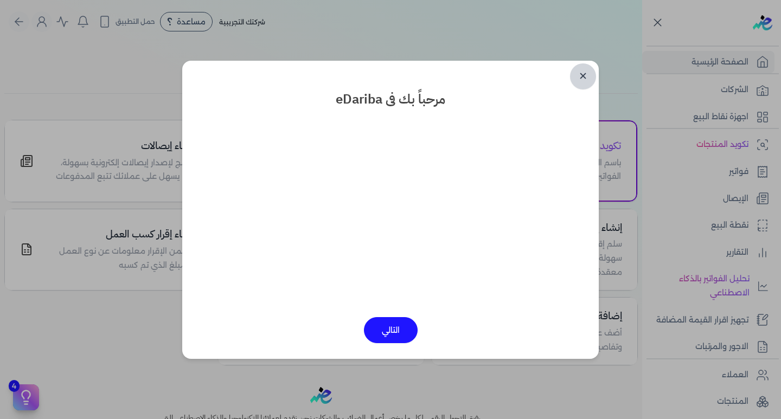
click at [581, 74] on link "✕" at bounding box center [583, 76] width 26 height 26
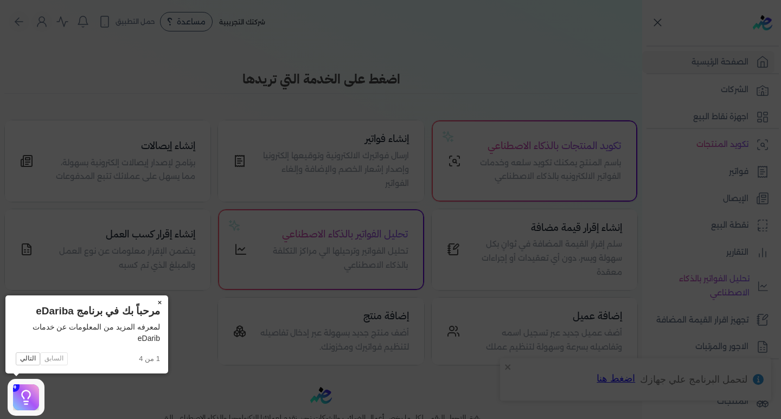
click at [161, 305] on button "×" at bounding box center [159, 303] width 17 height 15
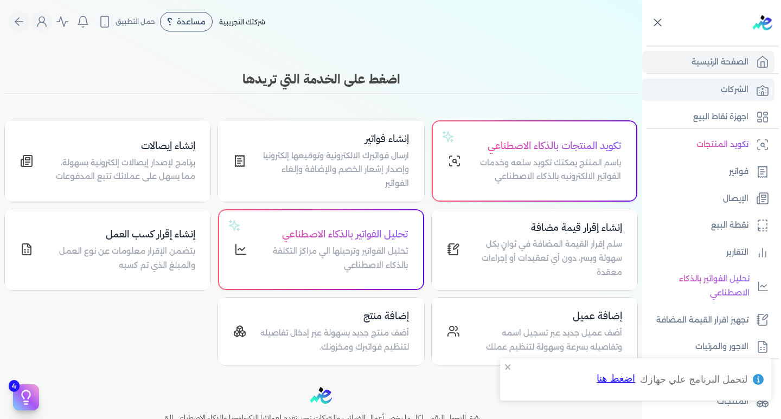
click at [714, 93] on link "الشركات" at bounding box center [708, 90] width 132 height 23
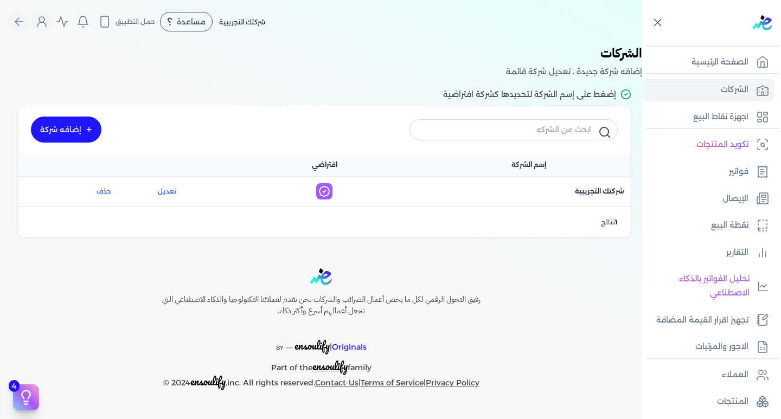
click at [70, 126] on link "إضافه شركة" at bounding box center [66, 130] width 71 height 26
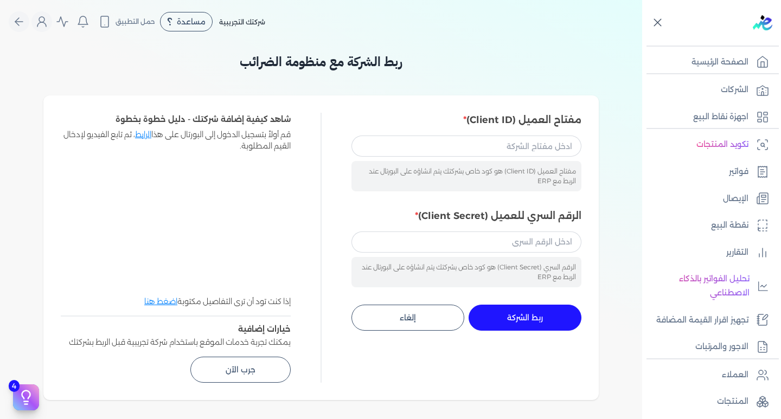
click at [668, 22] on div at bounding box center [714, 23] width 135 height 46
click at [658, 18] on icon at bounding box center [658, 23] width 14 height 14
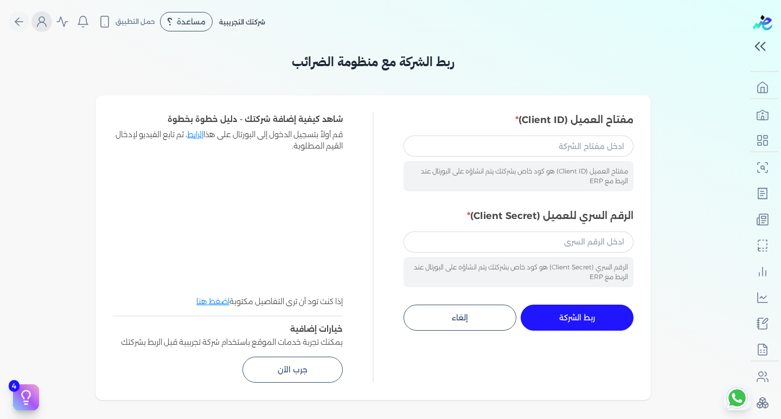
click at [44, 21] on icon "Global" at bounding box center [41, 21] width 13 height 13
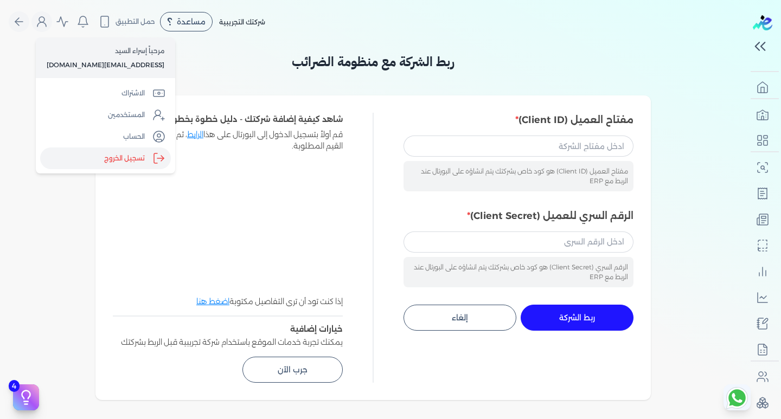
click at [110, 156] on label "تسجيل الخروج" at bounding box center [105, 159] width 131 height 22
click at [746, 43] on input "Close" at bounding box center [746, 43] width 0 height 0
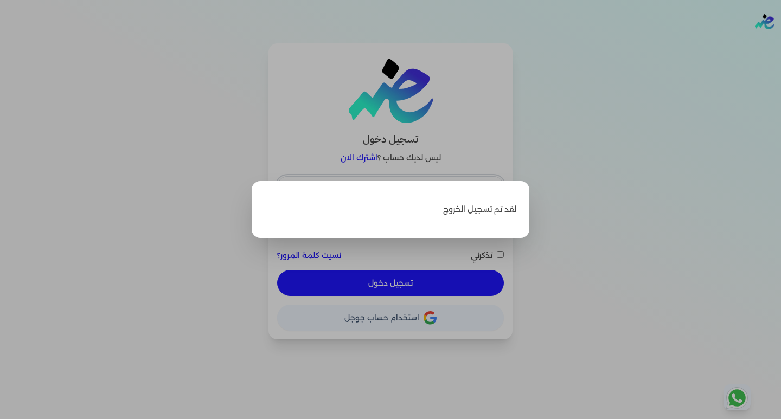
type input "esraaalsayed504@gmail.com"
checkbox input "false"
click at [660, 88] on label "Close" at bounding box center [390, 209] width 781 height 419
click at [781, 43] on input "Close" at bounding box center [781, 43] width 0 height 0
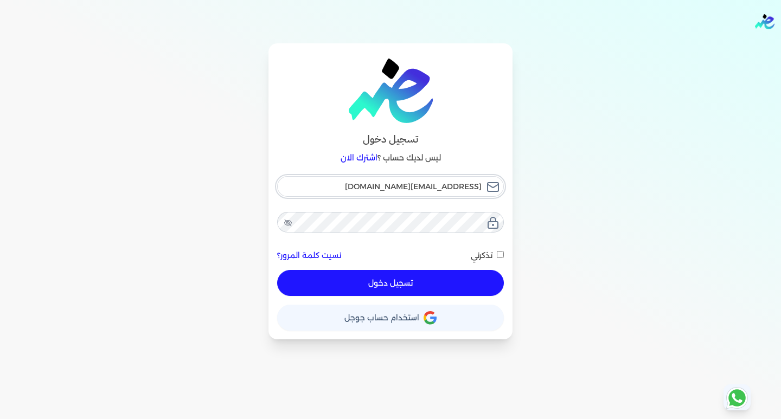
click at [360, 192] on input "esraaalsayed504@gmail.com" at bounding box center [390, 186] width 227 height 21
type input "esraaalsayed13@gmail.com"
click at [347, 283] on button "تسجيل دخول" at bounding box center [390, 283] width 227 height 26
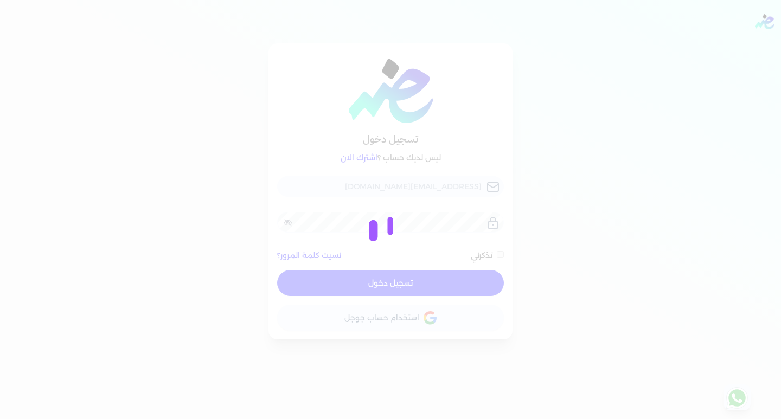
checkbox input "false"
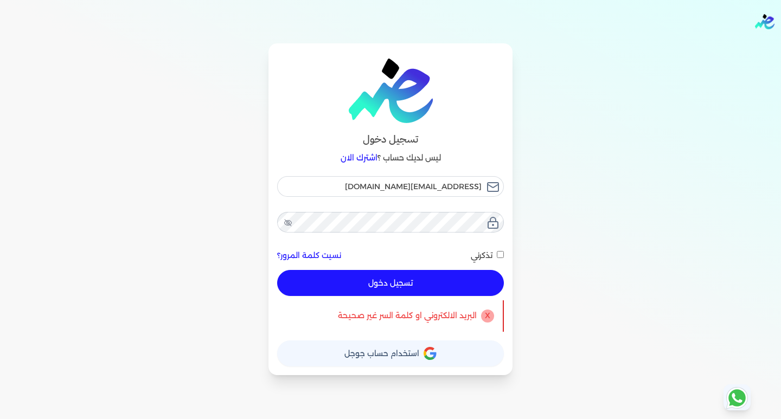
click at [371, 351] on span "استخدام حساب جوجل" at bounding box center [381, 354] width 75 height 8
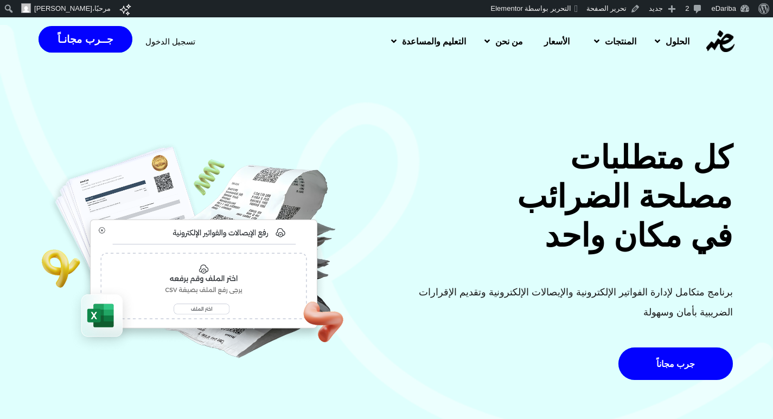
click at [160, 38] on span "تسجيل الدخول" at bounding box center [170, 41] width 50 height 8
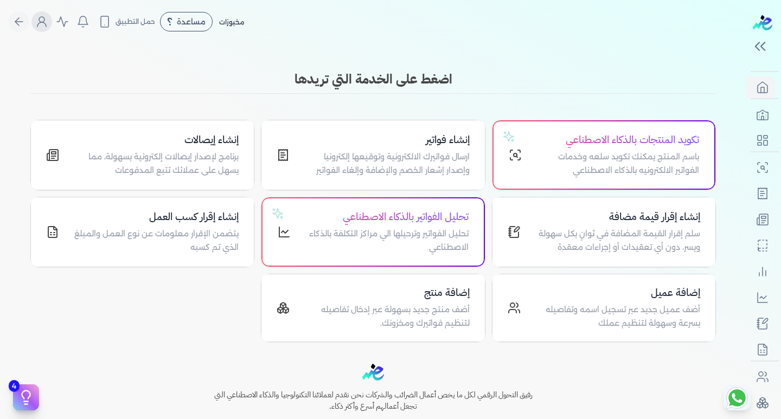
click at [46, 28] on button "Global" at bounding box center [41, 21] width 21 height 21
click at [46, 22] on icon "Global" at bounding box center [41, 24] width 9 height 4
click at [48, 25] on icon "Global" at bounding box center [41, 21] width 13 height 13
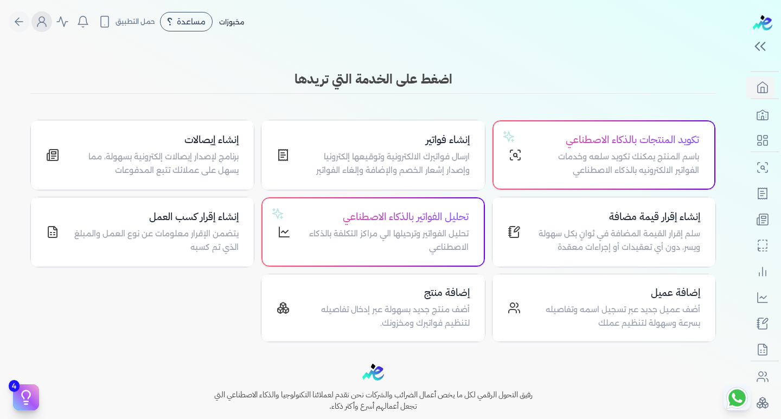
click at [40, 24] on icon "Global" at bounding box center [41, 21] width 13 height 13
click at [167, 48] on div "Toggle Navigation الاسعار العمولات مساعدة خدمة العملاء دليل المستخدم تسجيل الدخ…" at bounding box center [373, 209] width 746 height 419
click at [23, 23] on icon "Global" at bounding box center [18, 21] width 13 height 13
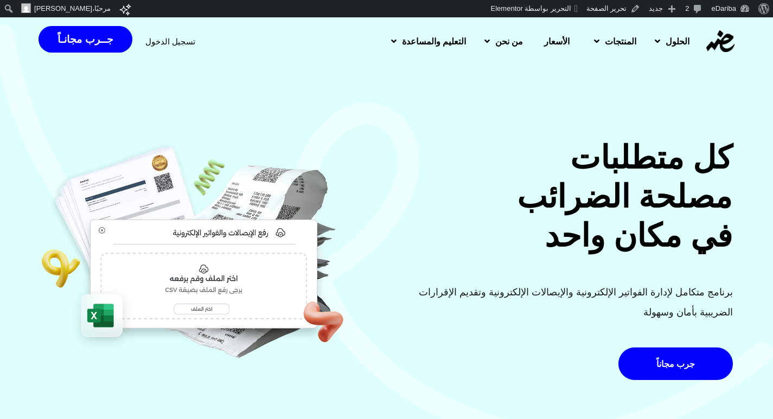
click at [159, 42] on span "تسجيل الدخول" at bounding box center [170, 41] width 50 height 8
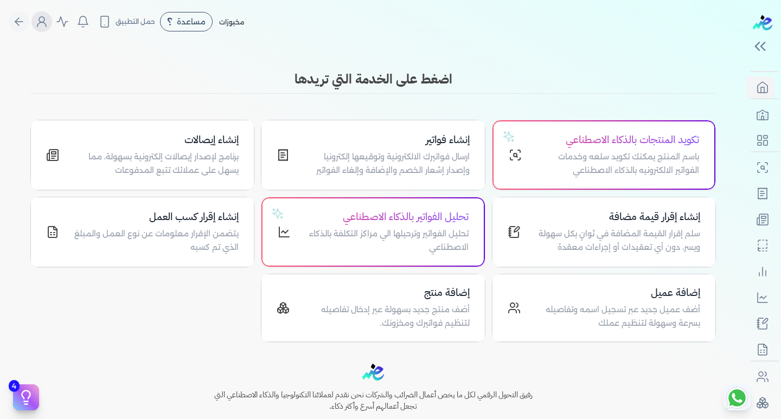
click at [47, 30] on button "Global" at bounding box center [41, 21] width 21 height 21
click at [38, 28] on button "Global" at bounding box center [41, 21] width 21 height 21
click at [47, 18] on icon "Global" at bounding box center [41, 21] width 13 height 13
click at [41, 28] on icon "Global" at bounding box center [41, 21] width 13 height 13
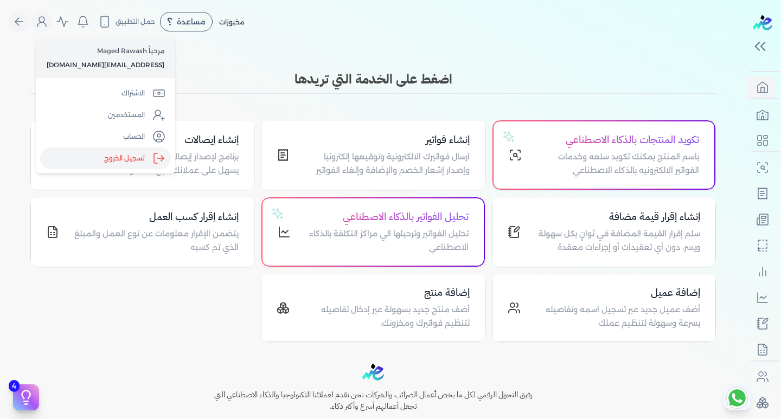
click at [109, 154] on label "تسجيل الخروج" at bounding box center [105, 159] width 131 height 22
click at [746, 43] on input "Close" at bounding box center [746, 43] width 0 height 0
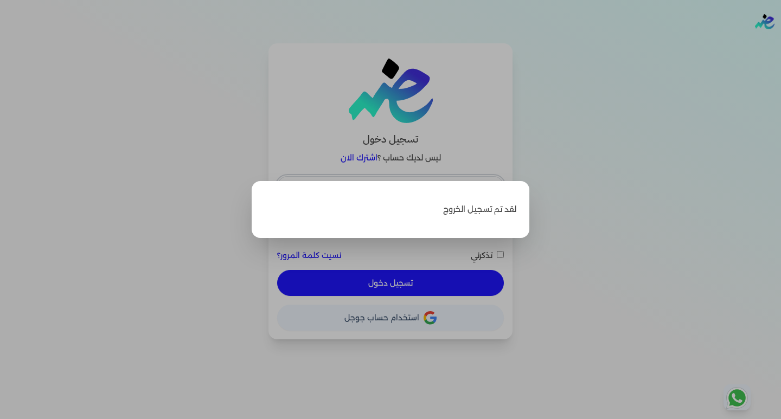
type input "hello@ensoulify.com"
click at [612, 139] on label "Close" at bounding box center [390, 209] width 781 height 419
click at [781, 43] on input "Close" at bounding box center [781, 43] width 0 height 0
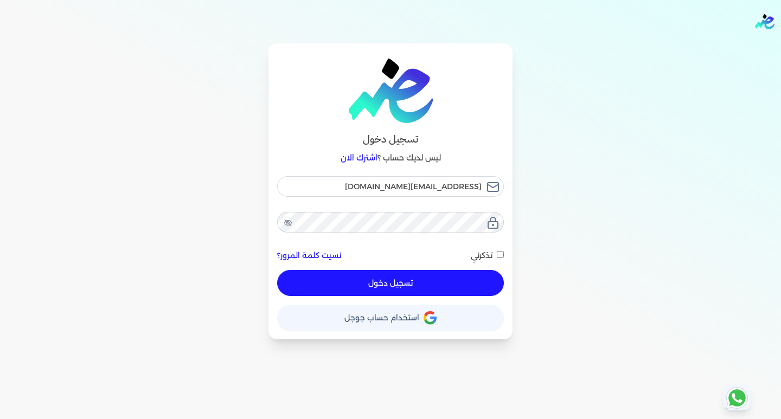
click at [423, 279] on button "تسجيل دخول" at bounding box center [390, 283] width 227 height 26
checkbox input "false"
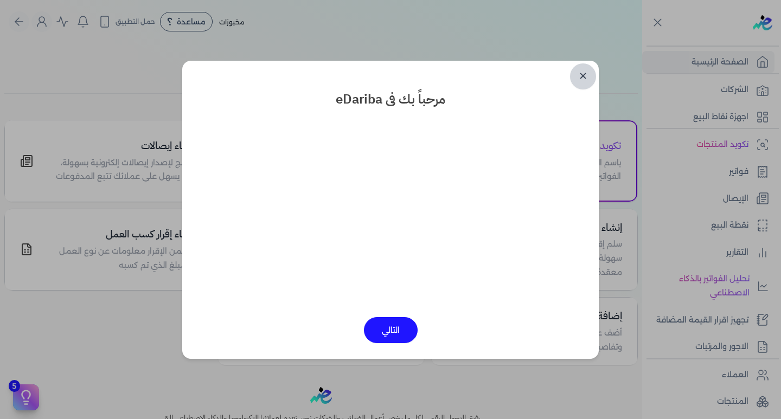
click at [588, 74] on link "✕" at bounding box center [583, 76] width 26 height 26
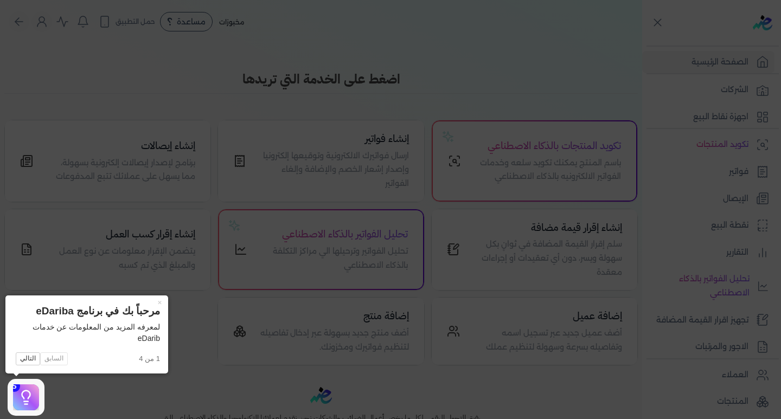
click at [586, 74] on icon at bounding box center [390, 209] width 781 height 419
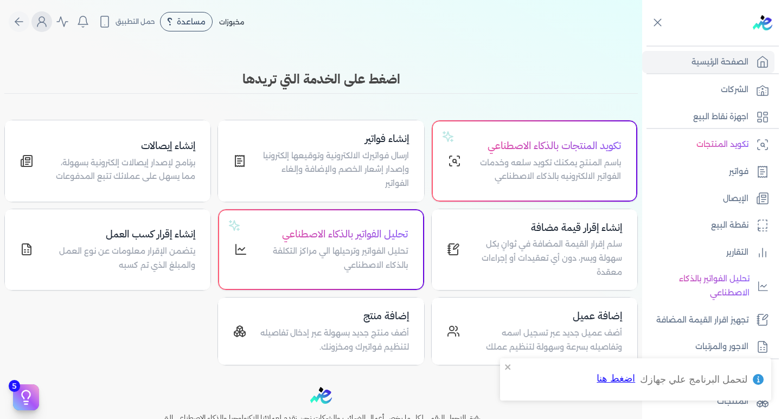
click at [46, 23] on icon "Global" at bounding box center [41, 21] width 13 height 13
click at [45, 24] on icon "Global" at bounding box center [41, 21] width 13 height 13
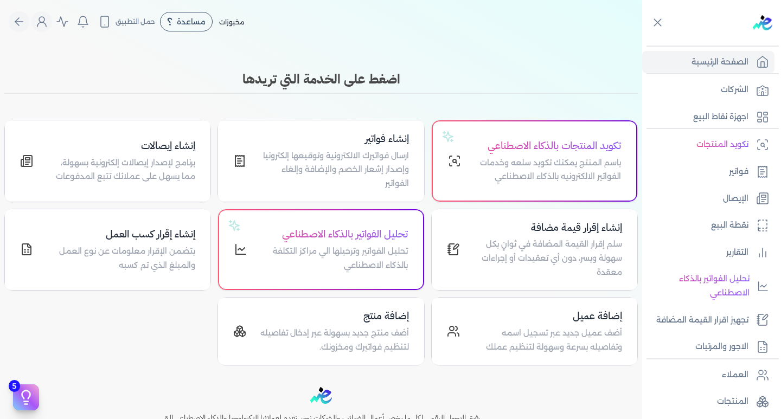
click at [227, 22] on span "مخبوزات" at bounding box center [231, 22] width 25 height 8
click at [126, 27] on button "حمل التطبيق" at bounding box center [126, 21] width 62 height 18
click at [73, 16] on button "Global" at bounding box center [62, 21] width 21 height 21
click at [73, 23] on button "Global" at bounding box center [62, 21] width 21 height 21
click at [29, 22] on button "Global" at bounding box center [19, 21] width 21 height 21
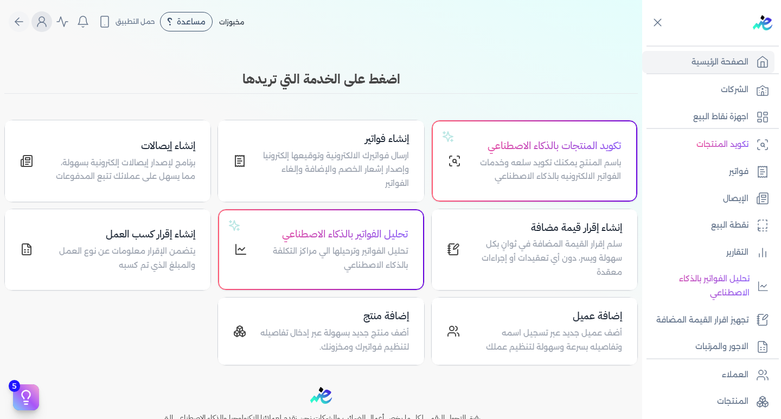
click at [48, 25] on icon "Global" at bounding box center [41, 21] width 13 height 13
click at [40, 24] on icon "Global" at bounding box center [41, 21] width 13 height 13
click at [16, 21] on button "Global" at bounding box center [19, 21] width 21 height 21
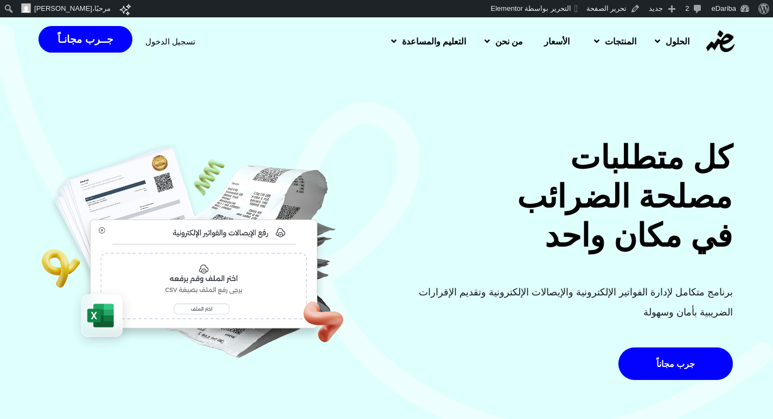
click at [154, 36] on div "تسجيل الدخول" at bounding box center [170, 41] width 50 height 20
click at [154, 42] on span "تسجيل الدخول" at bounding box center [170, 41] width 50 height 8
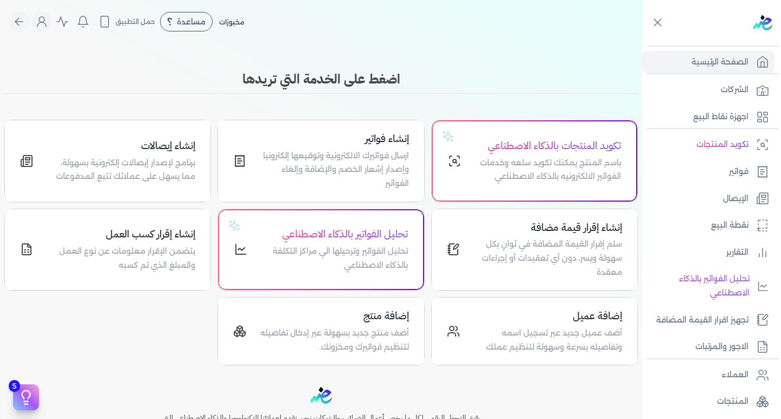
click at [47, 33] on nav "Toggle Navigation الاسعار العمولات مساعدة خدمة العملاء دليل المستخدم تسجيل الدخ…" at bounding box center [321, 21] width 642 height 43
click at [46, 26] on icon "Global" at bounding box center [41, 21] width 13 height 13
click at [41, 22] on icon "Global" at bounding box center [41, 21] width 13 height 13
click at [46, 22] on icon "Global" at bounding box center [41, 24] width 9 height 4
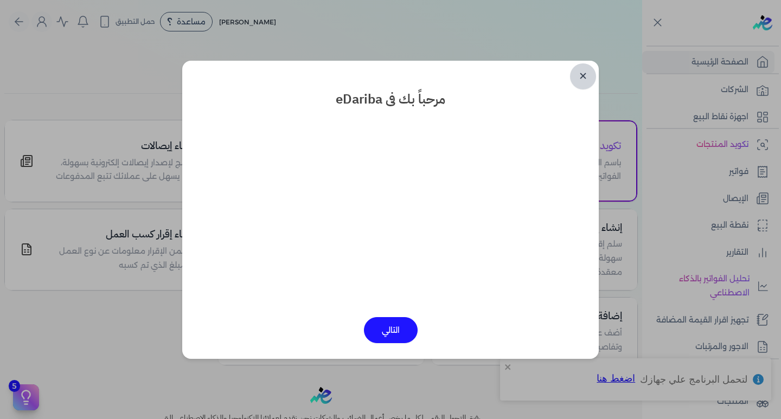
click at [589, 78] on link "✕" at bounding box center [583, 76] width 26 height 26
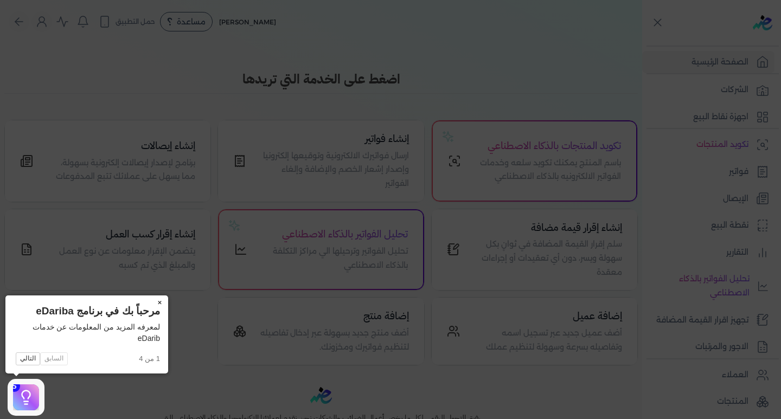
click at [161, 298] on button "×" at bounding box center [159, 303] width 17 height 15
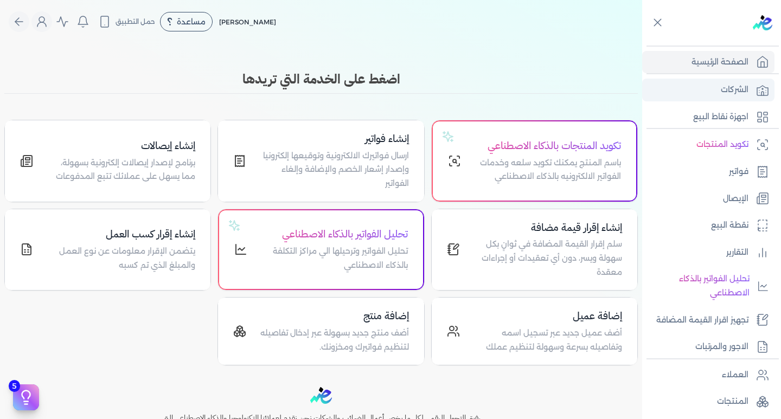
click at [704, 85] on link "الشركات" at bounding box center [708, 90] width 132 height 23
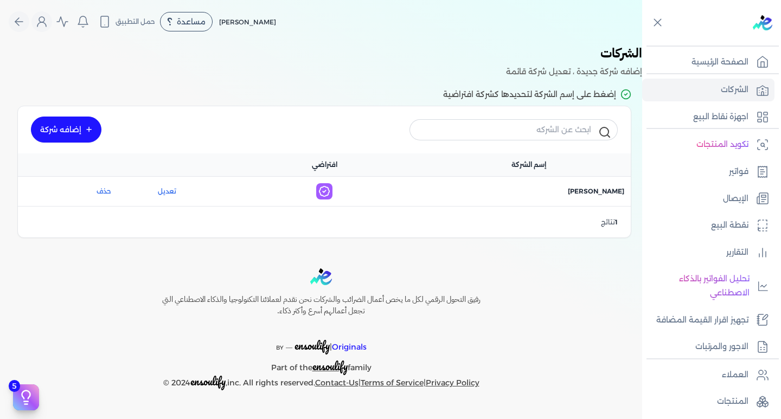
click at [65, 126] on link "إضافه شركة" at bounding box center [66, 130] width 71 height 26
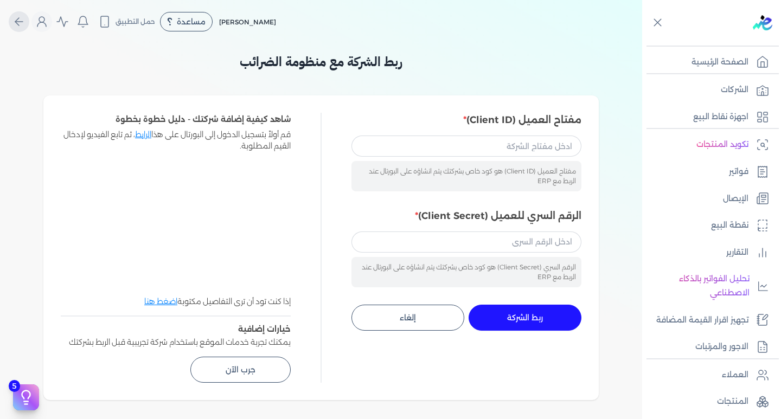
click at [20, 25] on icon "Global" at bounding box center [18, 21] width 13 height 13
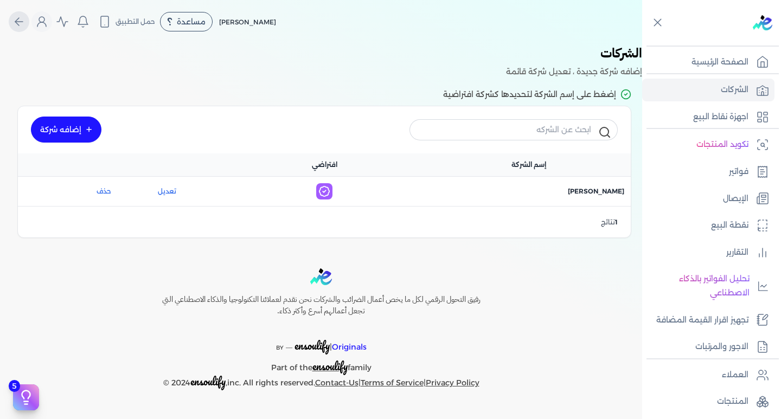
click at [23, 25] on icon "Global" at bounding box center [18, 21] width 13 height 13
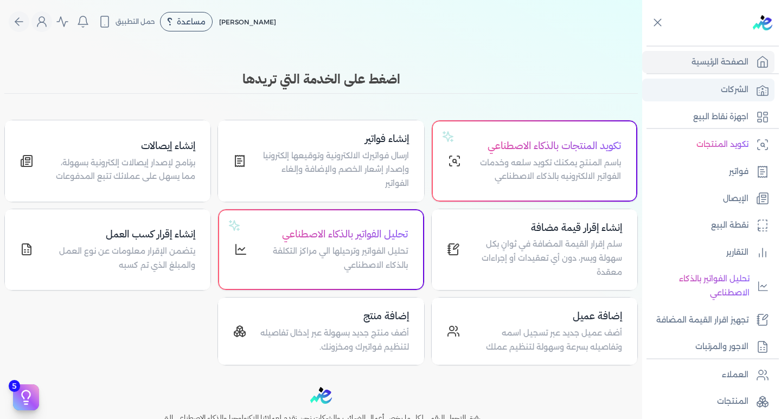
click at [727, 93] on p "الشركات" at bounding box center [735, 90] width 28 height 14
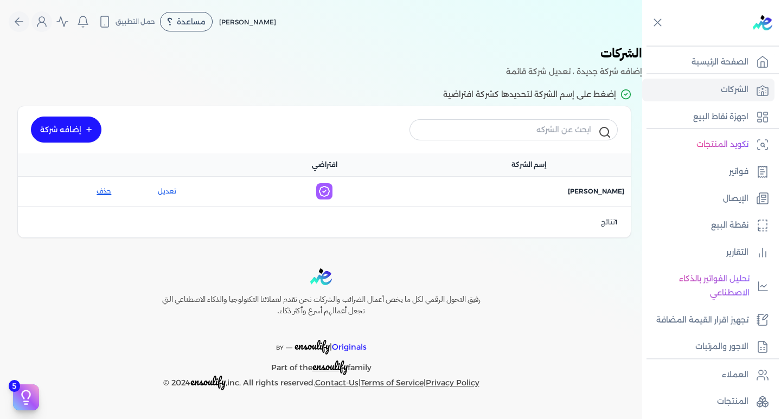
click at [94, 189] on button "حذف" at bounding box center [73, 192] width 76 height 10
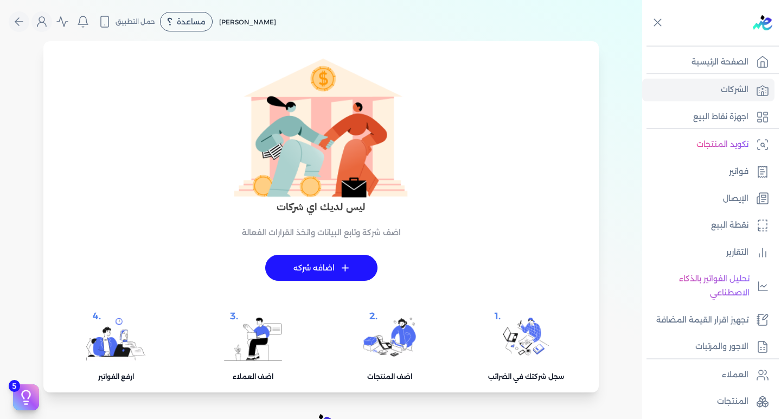
click at [321, 265] on link "+ اضافه شركه" at bounding box center [321, 268] width 112 height 26
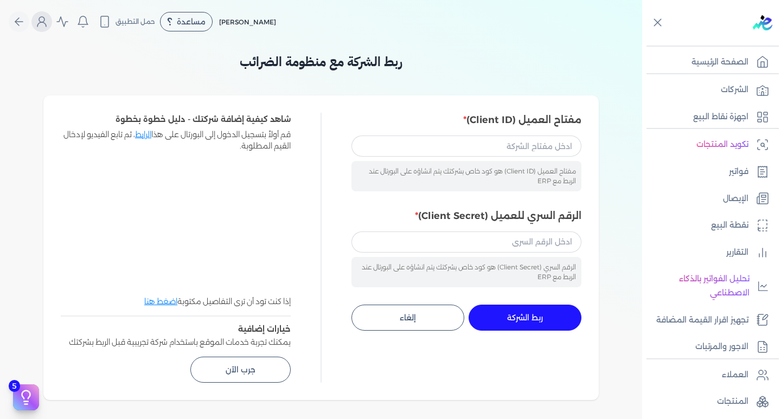
click at [40, 28] on button "Global" at bounding box center [41, 21] width 21 height 21
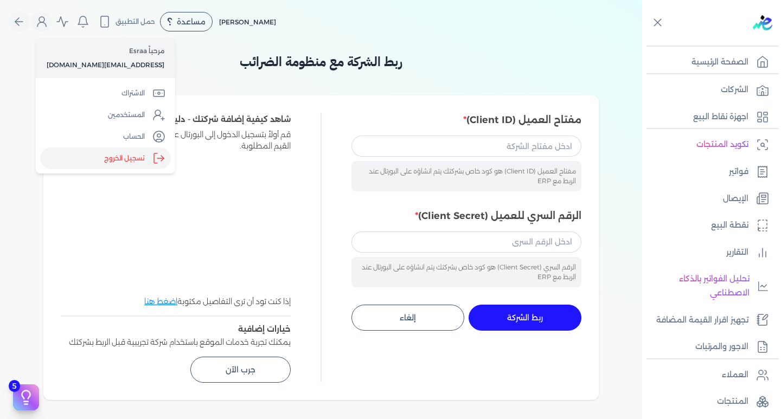
click at [104, 169] on label "تسجيل الخروج" at bounding box center [105, 159] width 131 height 22
click at [642, 43] on input "Close" at bounding box center [642, 43] width 0 height 0
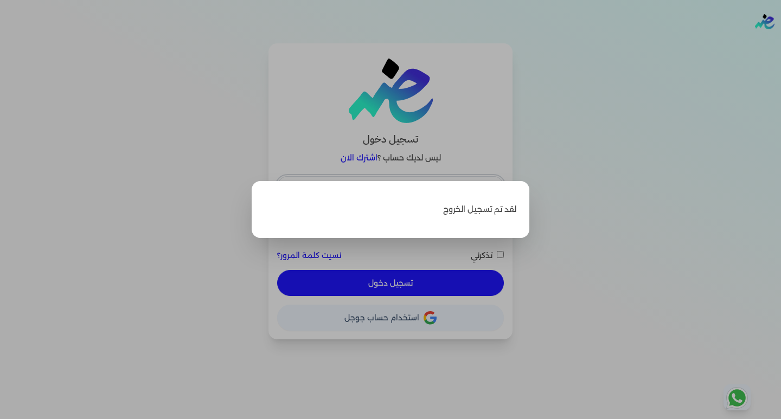
type input "[EMAIL_ADDRESS][DOMAIN_NAME]"
checkbox input "false"
click at [656, 238] on label "Close" at bounding box center [390, 209] width 781 height 419
click at [781, 43] on input "Close" at bounding box center [781, 43] width 0 height 0
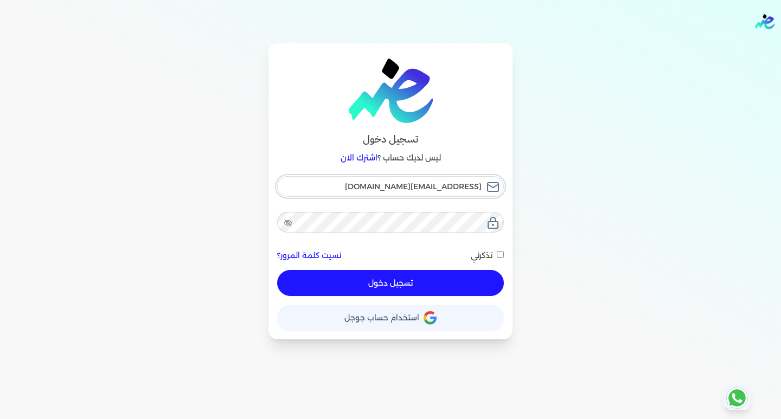
click at [355, 188] on input "esraaalsayed504@gmail.com" at bounding box center [390, 186] width 227 height 21
click at [529, 345] on div "Toggle Navigation الاسعار العمولات مساعدة خدمة العملاء دليل المستخدم تسجيل الدخ…" at bounding box center [390, 209] width 781 height 419
click at [407, 321] on span "استخدام حساب جوجل" at bounding box center [381, 318] width 75 height 8
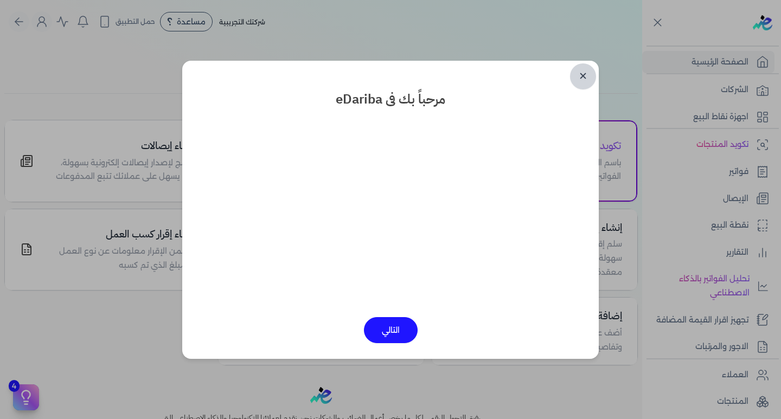
click at [587, 76] on link "✕" at bounding box center [583, 76] width 26 height 26
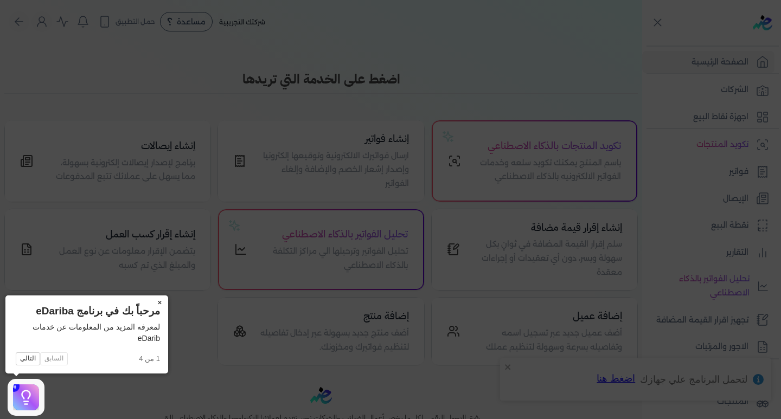
click at [161, 303] on button "×" at bounding box center [159, 303] width 17 height 15
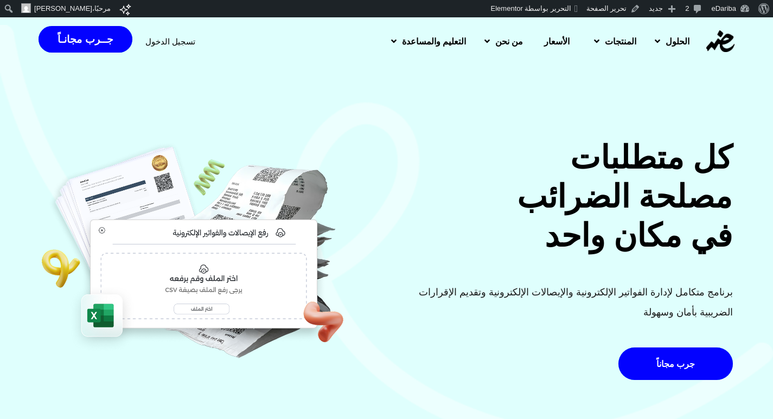
click at [178, 44] on span "تسجيل الدخول" at bounding box center [170, 41] width 50 height 8
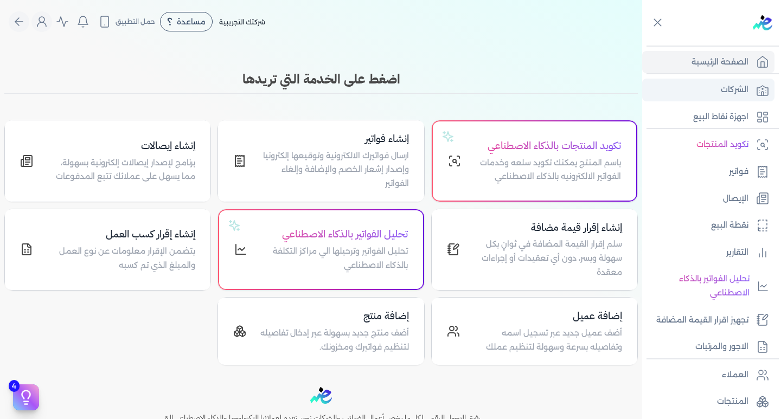
click at [706, 81] on link "الشركات" at bounding box center [708, 90] width 132 height 23
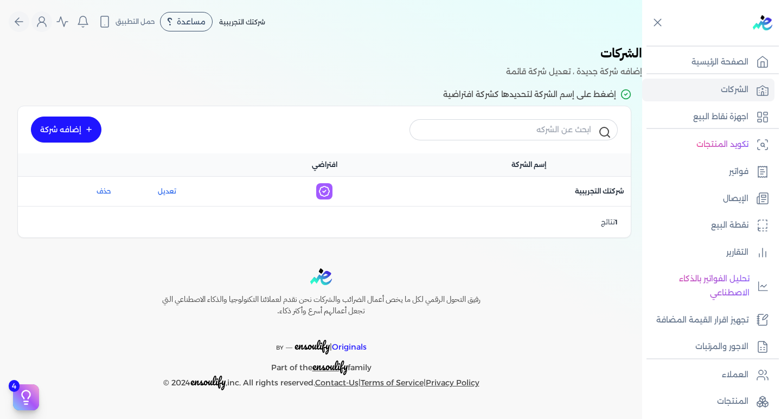
click at [87, 126] on link "إضافه شركة" at bounding box center [66, 130] width 71 height 26
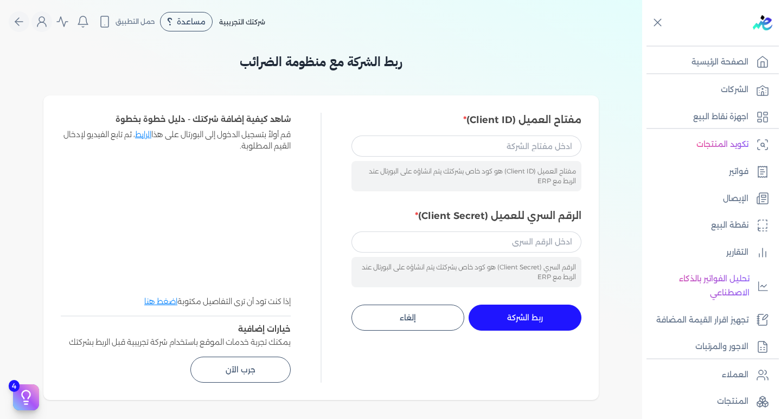
click at [143, 135] on link "الرابط" at bounding box center [143, 135] width 16 height 10
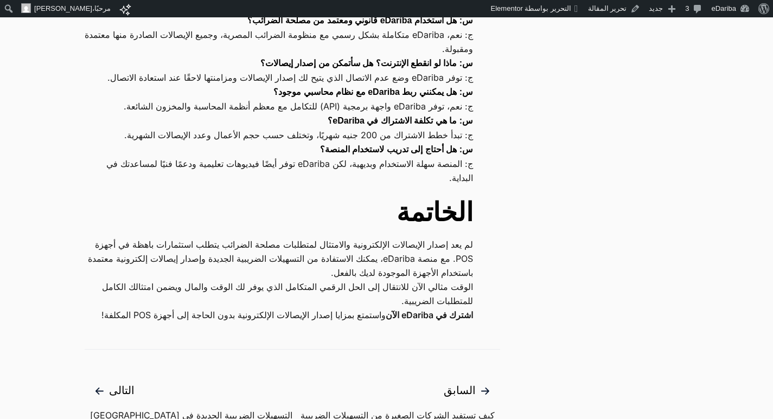
scroll to position [4503, 0]
